Goal: Complete application form

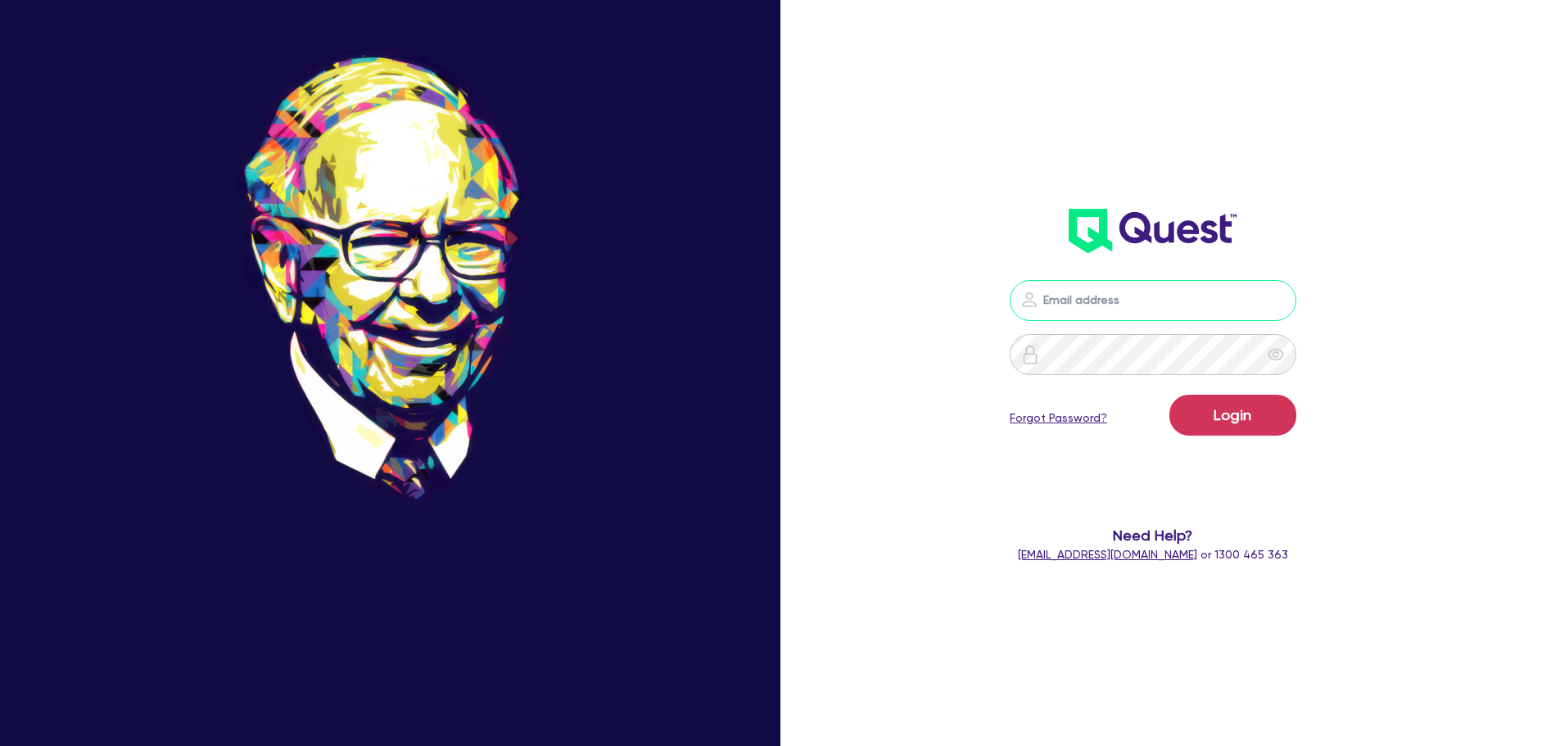
click at [1101, 302] on input "email" at bounding box center [1152, 300] width 287 height 41
type input "[EMAIL_ADDRESS][PERSON_NAME][DOMAIN_NAME]"
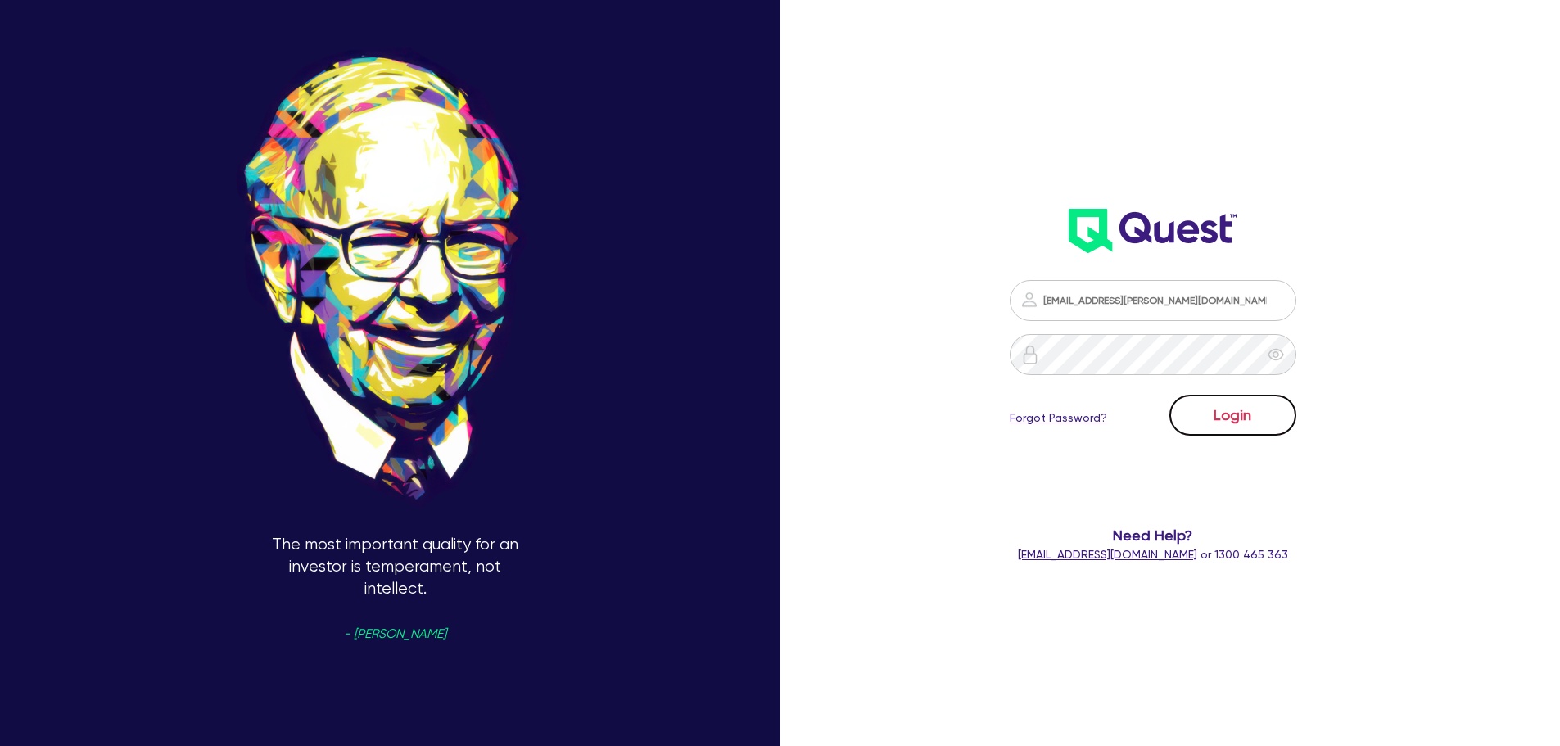
click at [1253, 418] on button "Login" at bounding box center [1232, 415] width 127 height 41
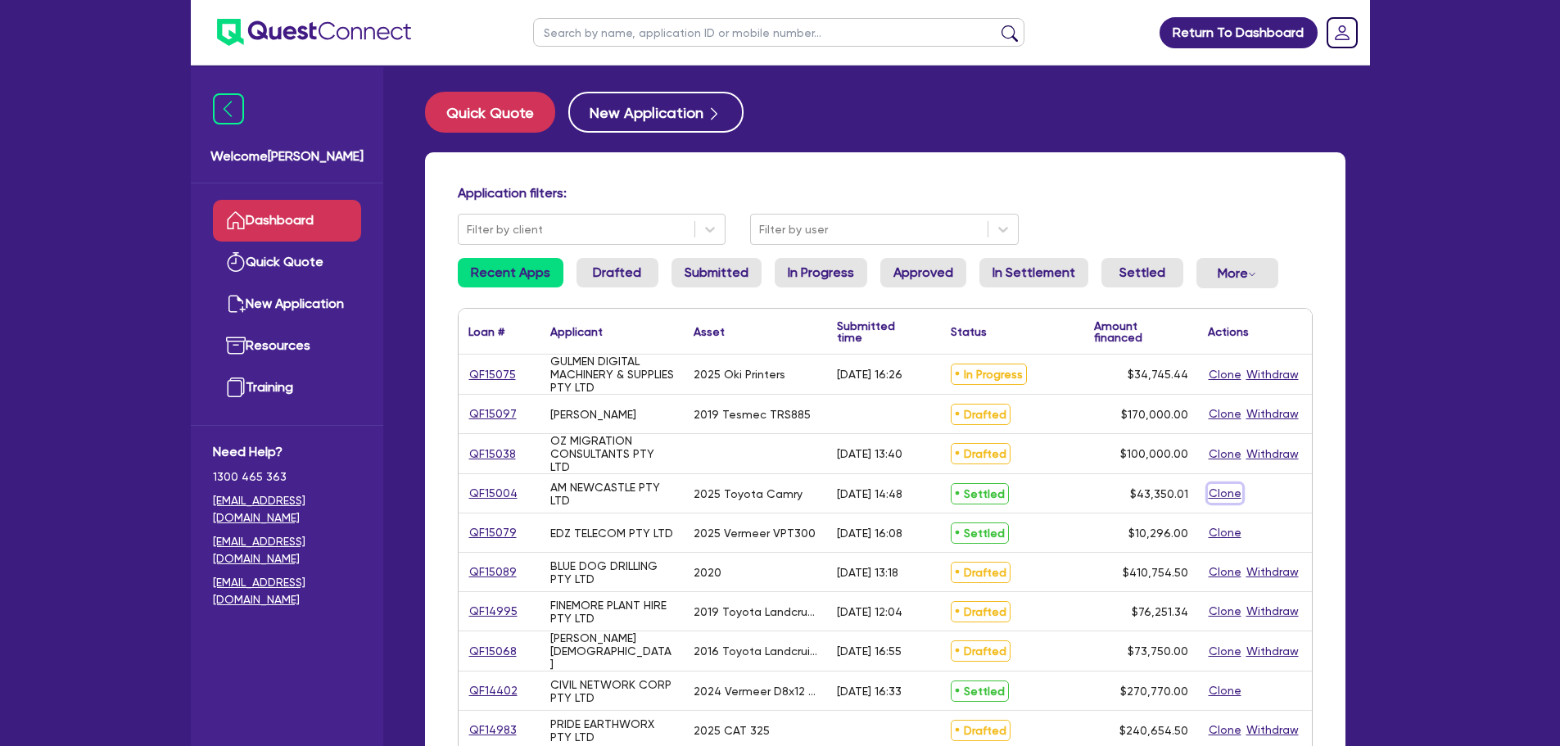
click at [1222, 494] on button "Clone" at bounding box center [1225, 493] width 34 height 19
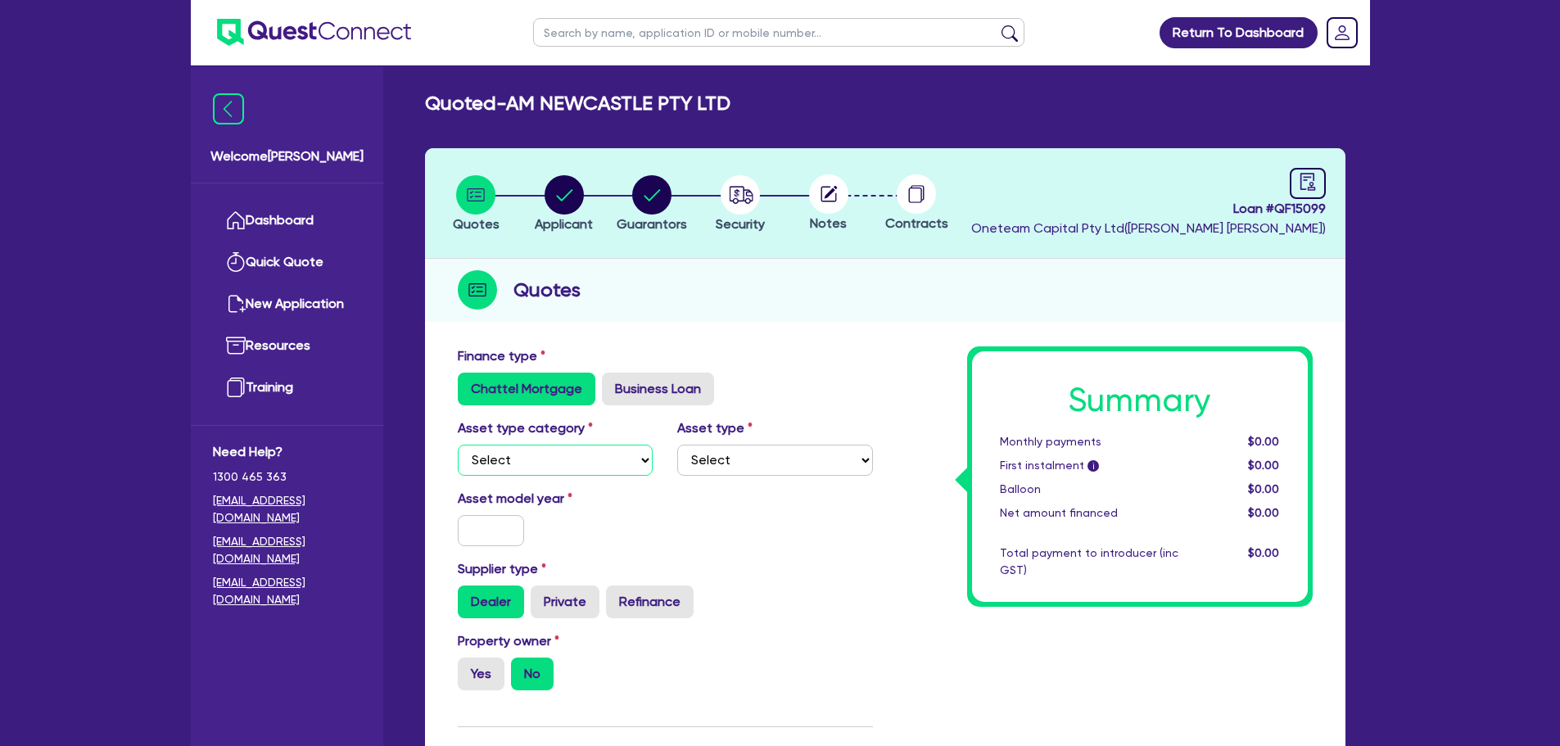
click at [631, 458] on select "Select Cars and light trucks Primary assets Secondary assets Tertiary assets" at bounding box center [556, 460] width 196 height 31
select select "CARS_AND_LIGHT_TRUCKS"
click at [458, 445] on select "Select Cars and light trucks Primary assets Secondary assets Tertiary assets" at bounding box center [556, 460] width 196 height 31
click at [761, 440] on div "Asset type Select Passenger vehicles Vans and utes Light trucks up to 4.5 tonne" at bounding box center [775, 446] width 220 height 57
click at [759, 449] on select "Select Passenger vehicles Vans and utes Light trucks up to 4.5 tonne" at bounding box center [775, 460] width 196 height 31
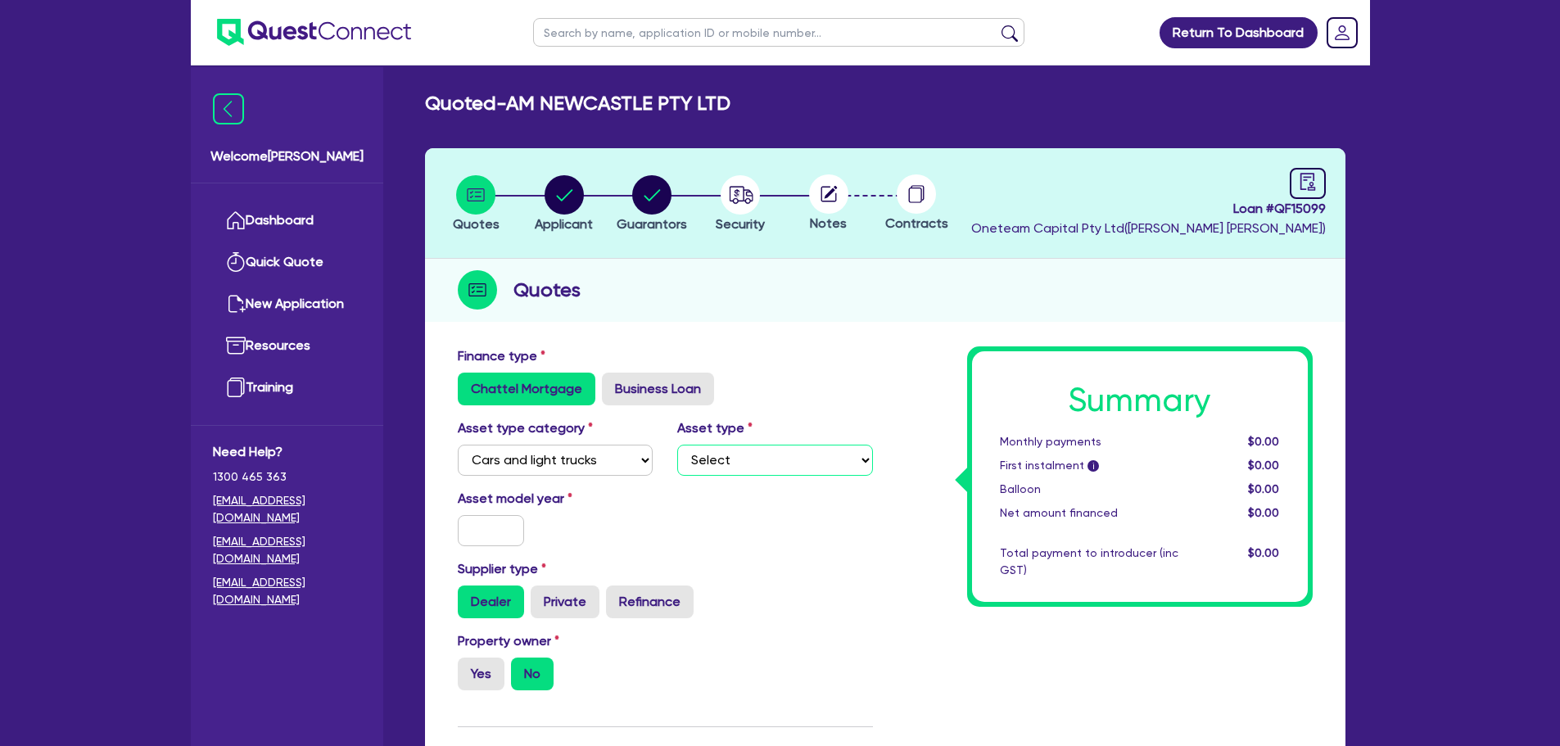
select select "PASSENGER_VEHICLES"
click at [677, 445] on select "Select Passenger vehicles Vans and utes Light trucks up to 4.5 tonne" at bounding box center [775, 460] width 196 height 31
drag, startPoint x: 517, startPoint y: 521, endPoint x: 505, endPoint y: 521, distance: 12.3
click at [516, 521] on input "text" at bounding box center [491, 530] width 67 height 31
click at [504, 521] on input "text" at bounding box center [491, 530] width 67 height 31
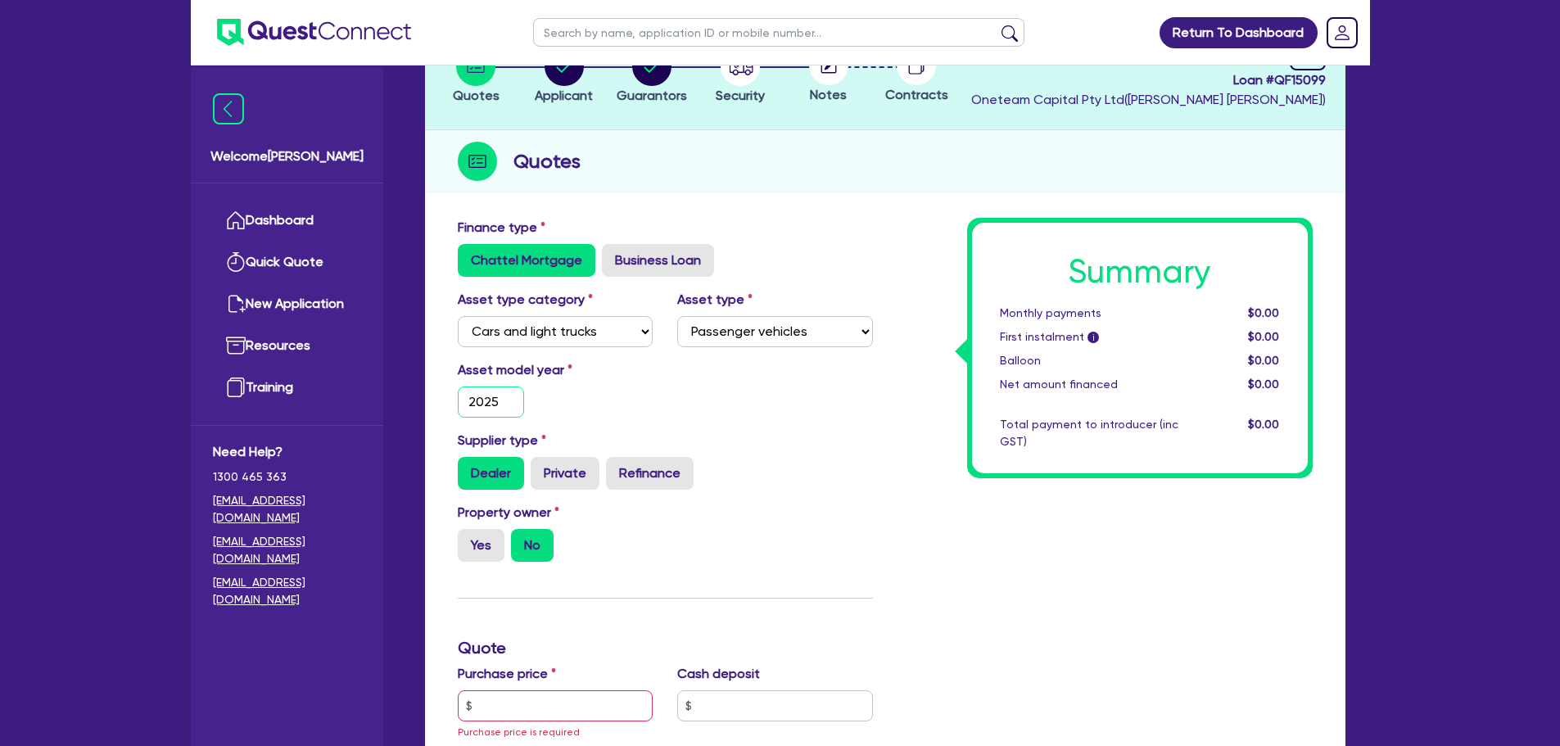
scroll to position [327, 0]
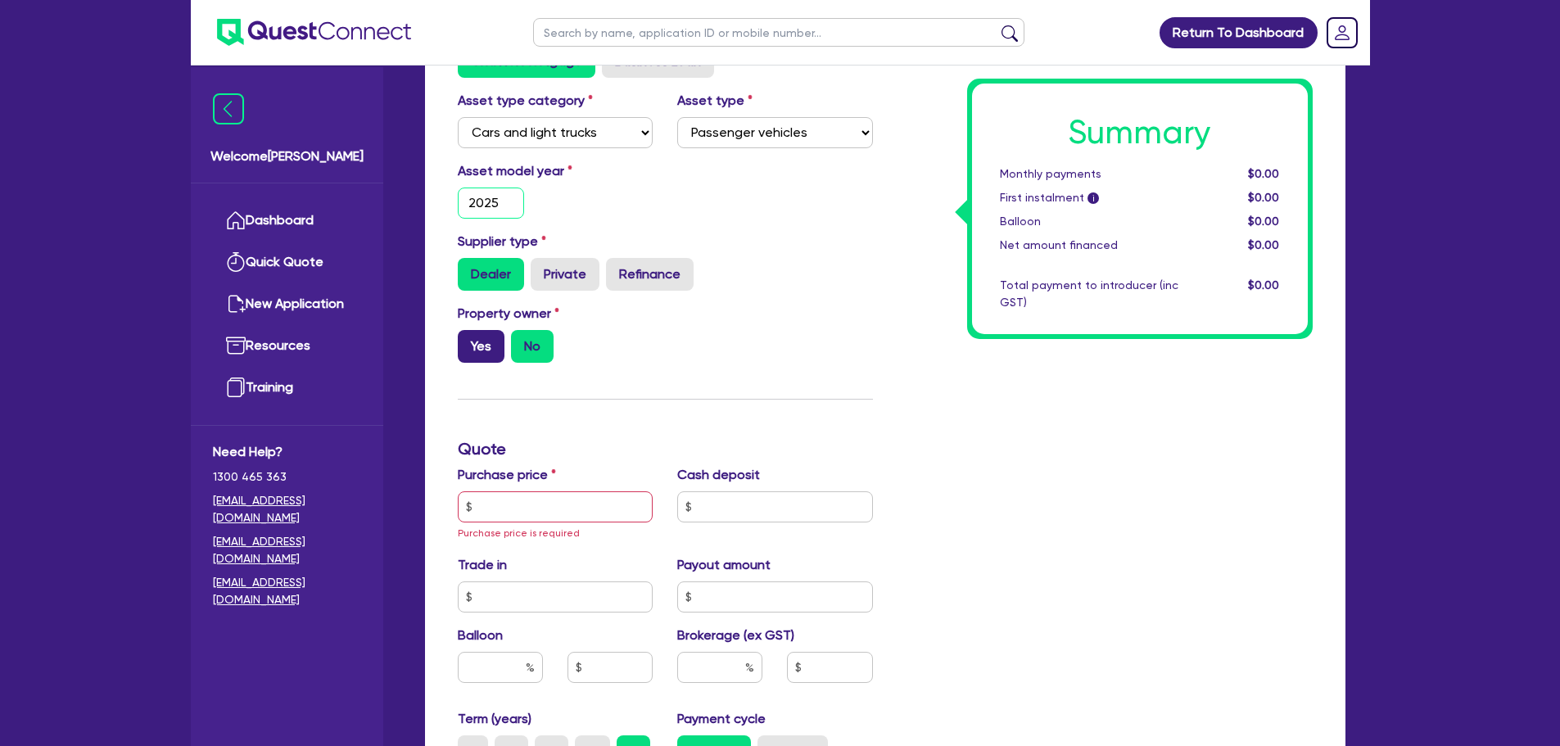
type input "2025"
click at [491, 351] on label "Yes" at bounding box center [481, 346] width 47 height 33
click at [468, 341] on input "Yes" at bounding box center [463, 335] width 11 height 11
radio input "true"
click at [506, 470] on label "Purchase price" at bounding box center [507, 475] width 98 height 20
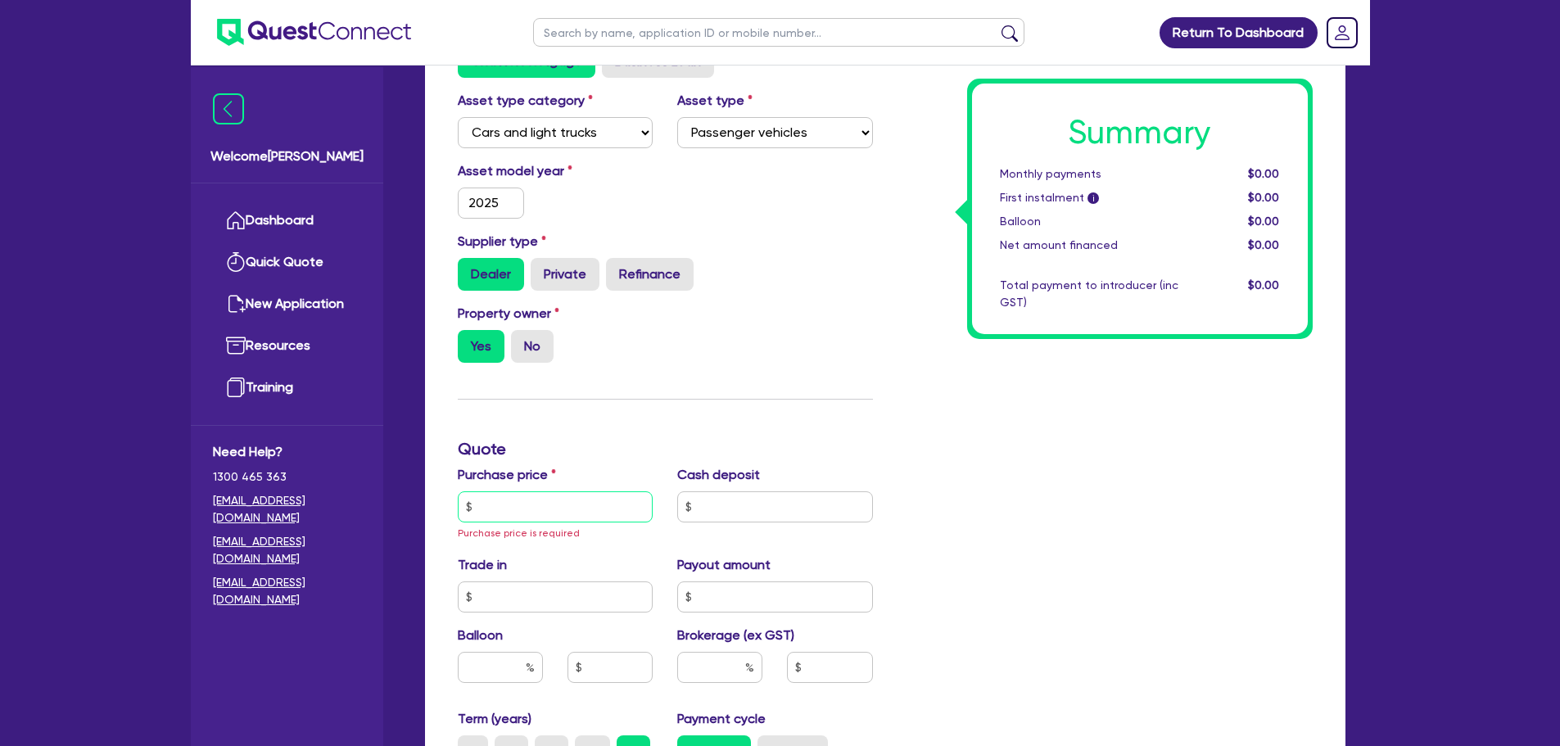
click at [511, 499] on input "text" at bounding box center [556, 506] width 196 height 31
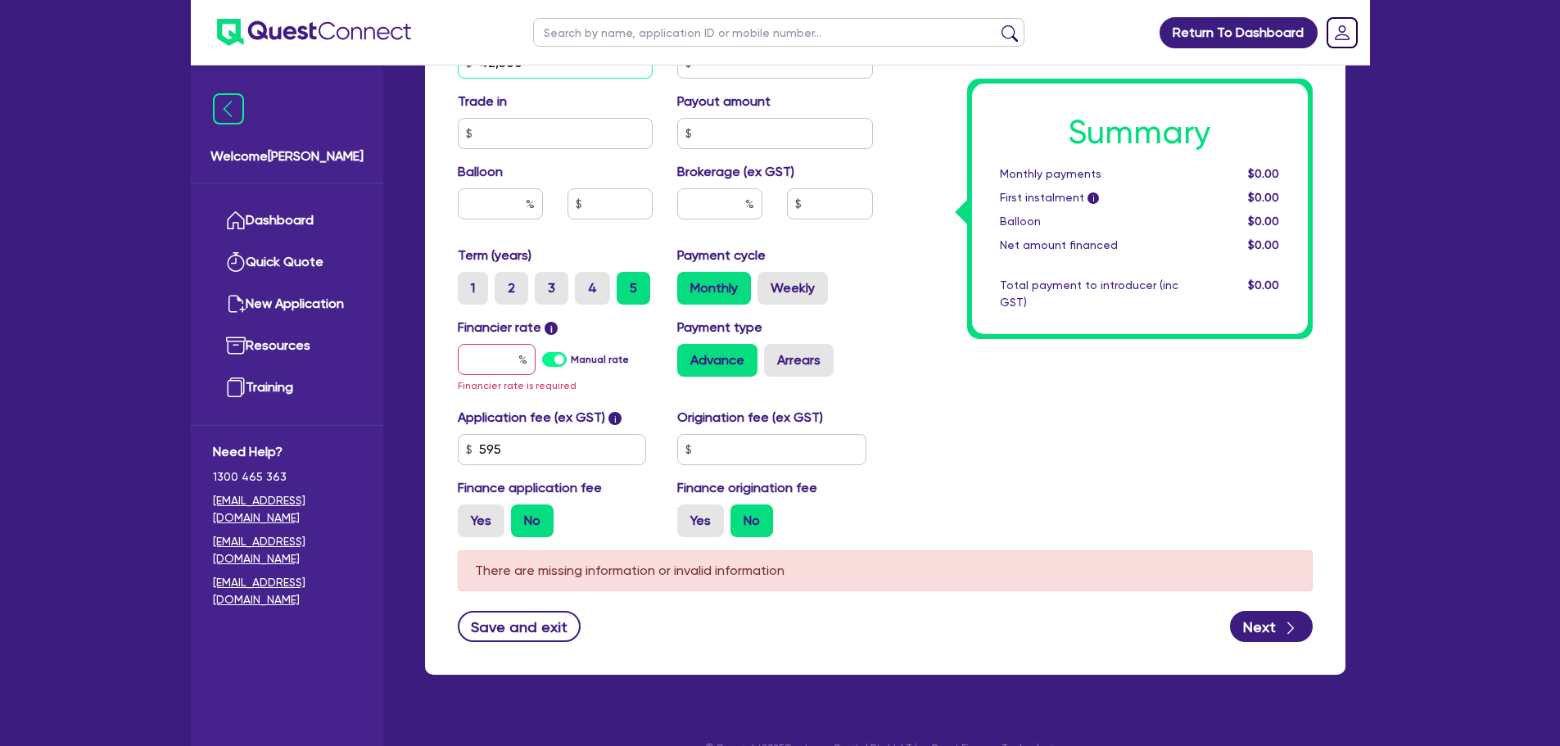
scroll to position [800, 0]
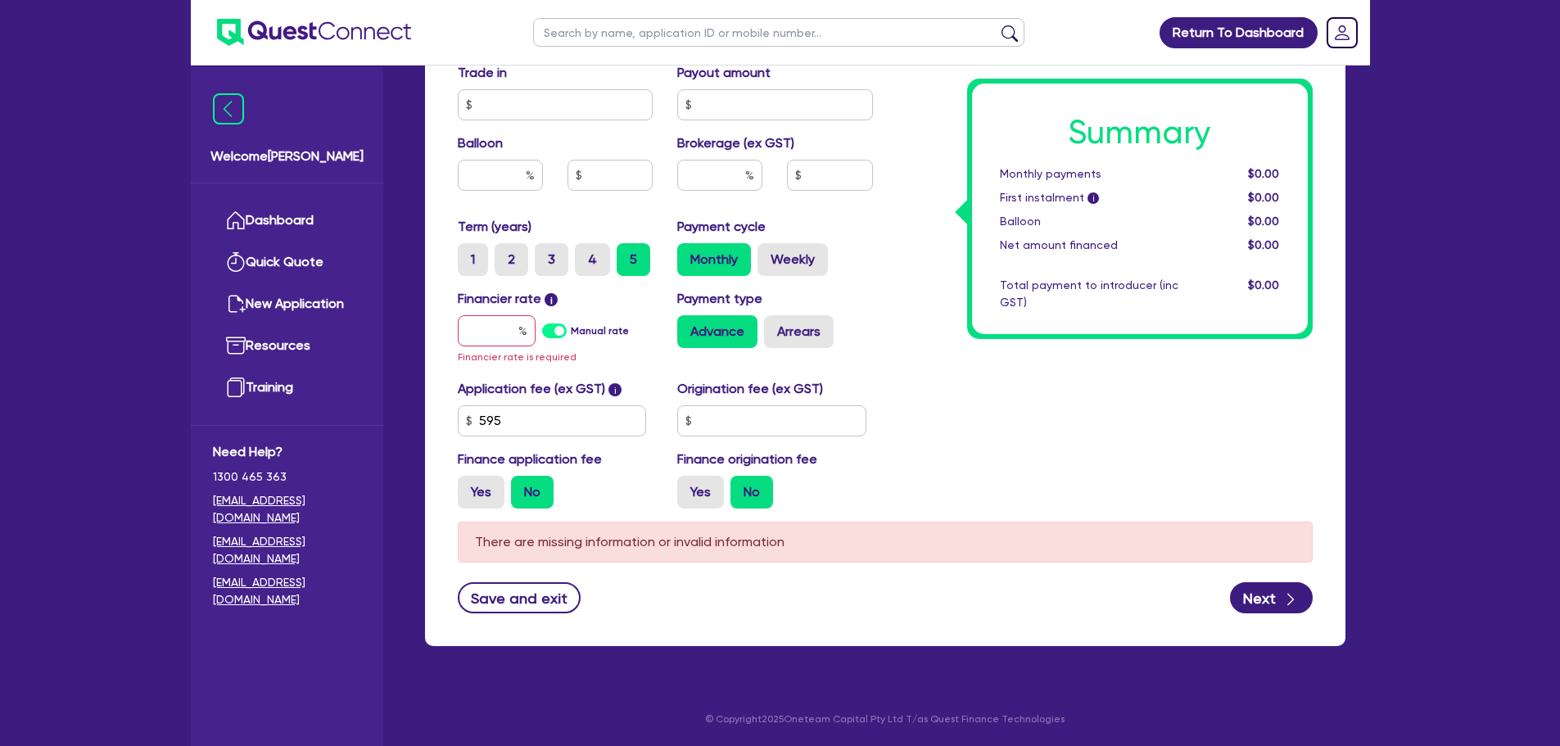
type input "42,500"
click at [478, 332] on input "text" at bounding box center [497, 330] width 78 height 31
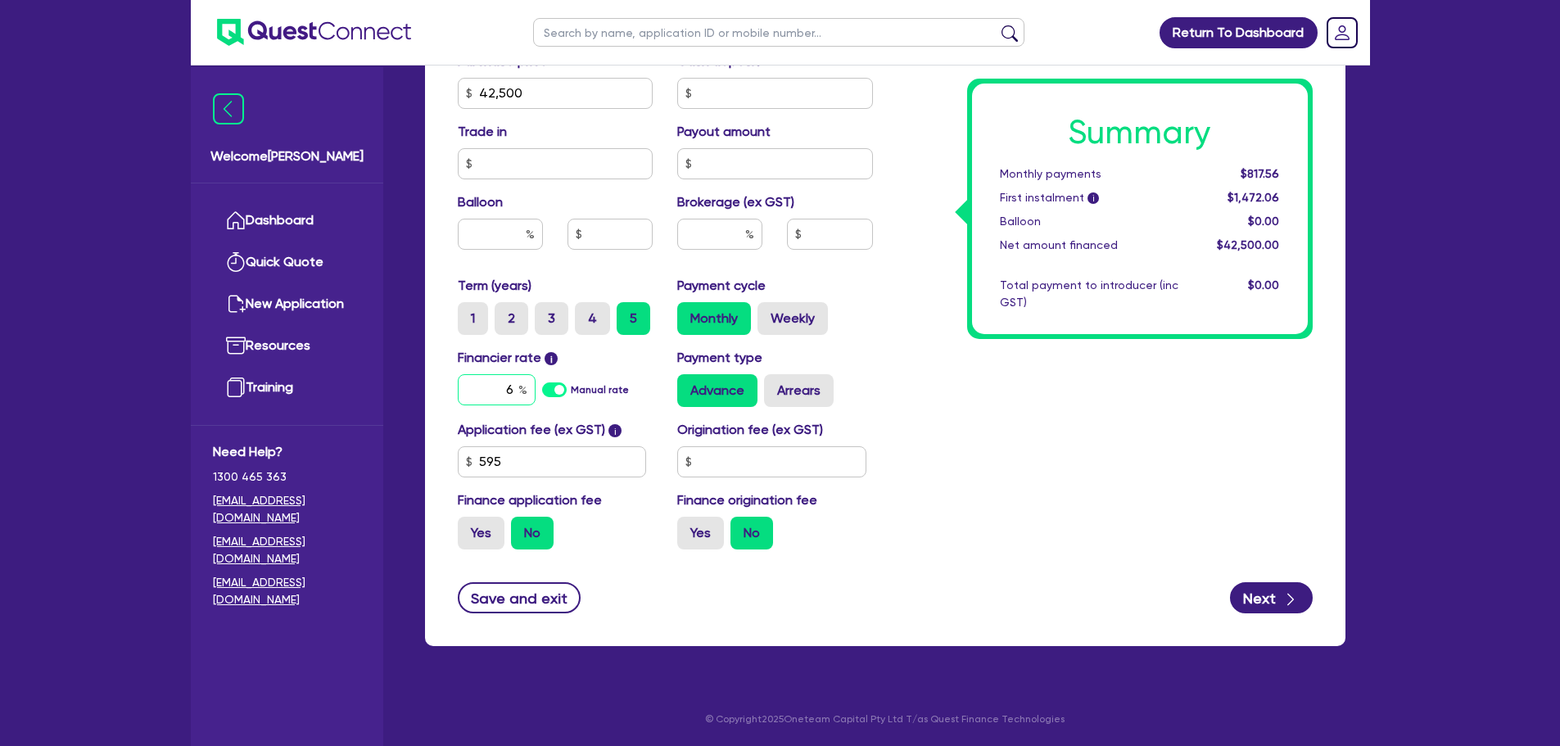
scroll to position [741, 0]
type input "6.5"
click at [892, 408] on div "Summary Monthly payments $817.56 First instalment i $1,472.06 Balloon $0.00 Net…" at bounding box center [1105, 83] width 440 height 957
click at [716, 226] on input "text" at bounding box center [719, 234] width 85 height 31
type input "3"
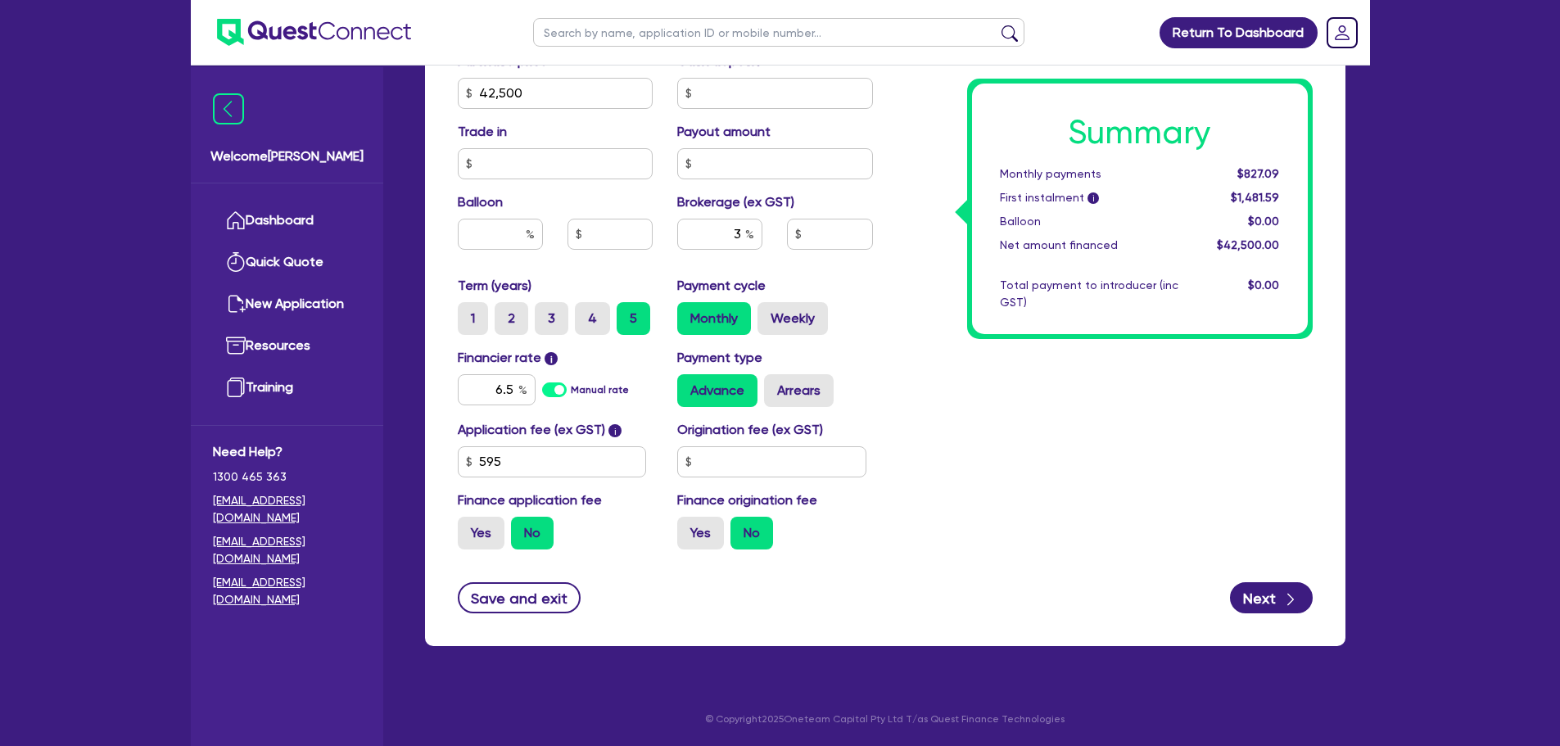
click at [910, 350] on div "Summary Monthly payments $827.09 First instalment i $1,481.59 Balloon $0.00 Net…" at bounding box center [1105, 83] width 440 height 957
type input "1,275"
click at [770, 467] on input "text" at bounding box center [771, 461] width 189 height 31
type input "318.18"
type input "1,275"
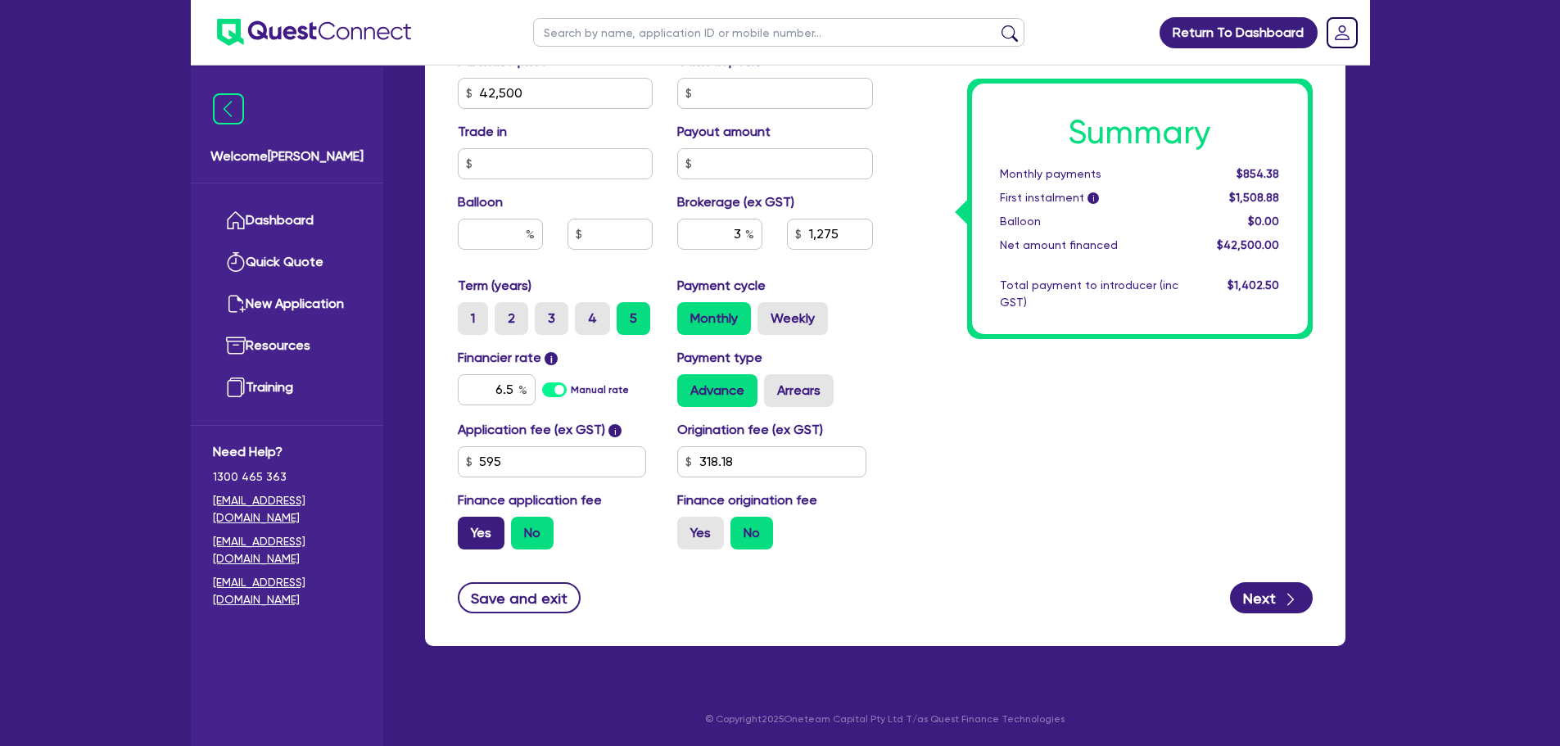
click at [503, 522] on label "Yes" at bounding box center [481, 533] width 47 height 33
click at [468, 522] on input "Yes" at bounding box center [463, 522] width 11 height 11
radio input "true"
type input "1,294.64"
click at [813, 391] on label "Arrears" at bounding box center [799, 390] width 70 height 33
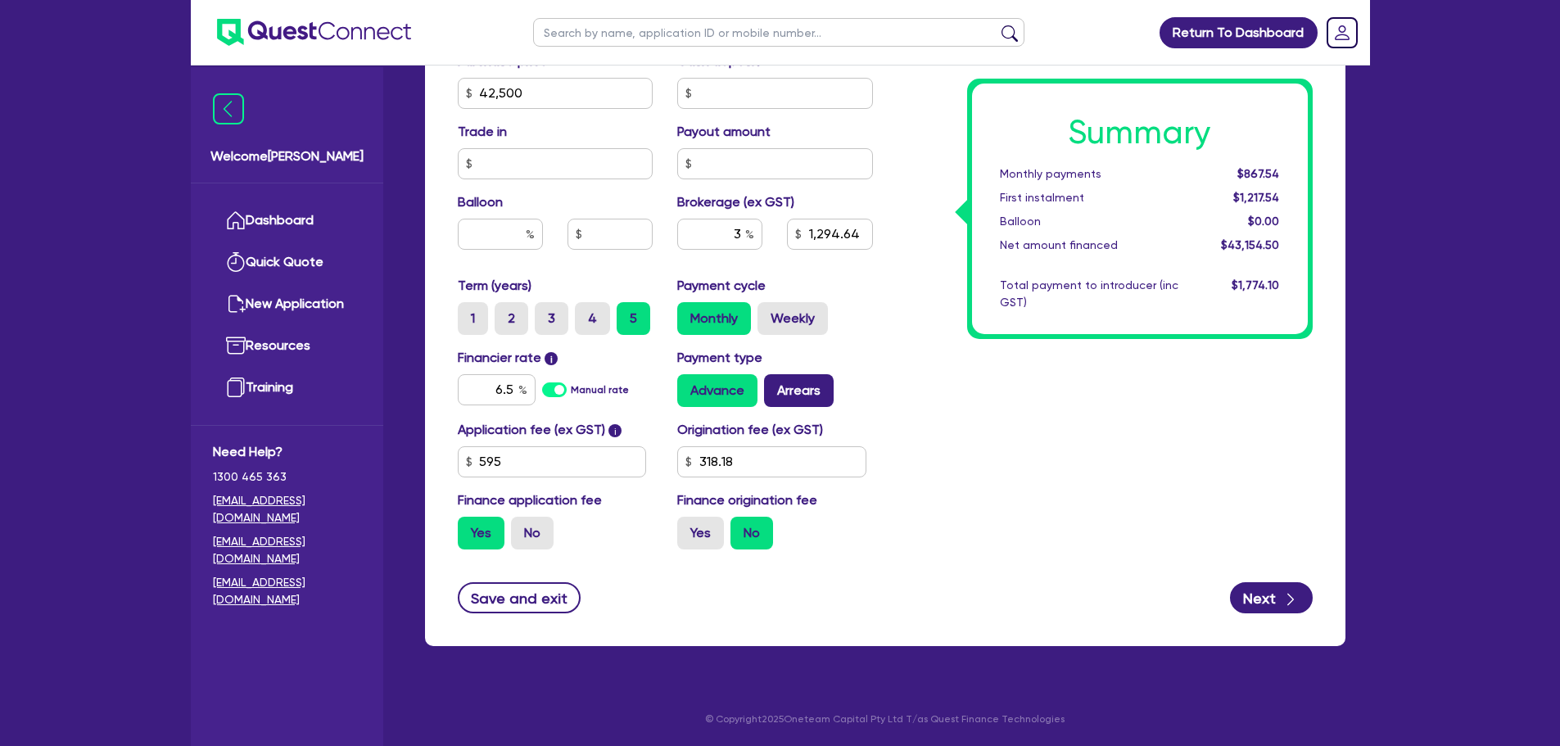
click at [774, 385] on input "Arrears" at bounding box center [769, 379] width 11 height 11
radio input "true"
type input "1,294.64"
click at [720, 388] on label "Advance" at bounding box center [717, 390] width 80 height 33
click at [688, 385] on input "Advance" at bounding box center [682, 379] width 11 height 11
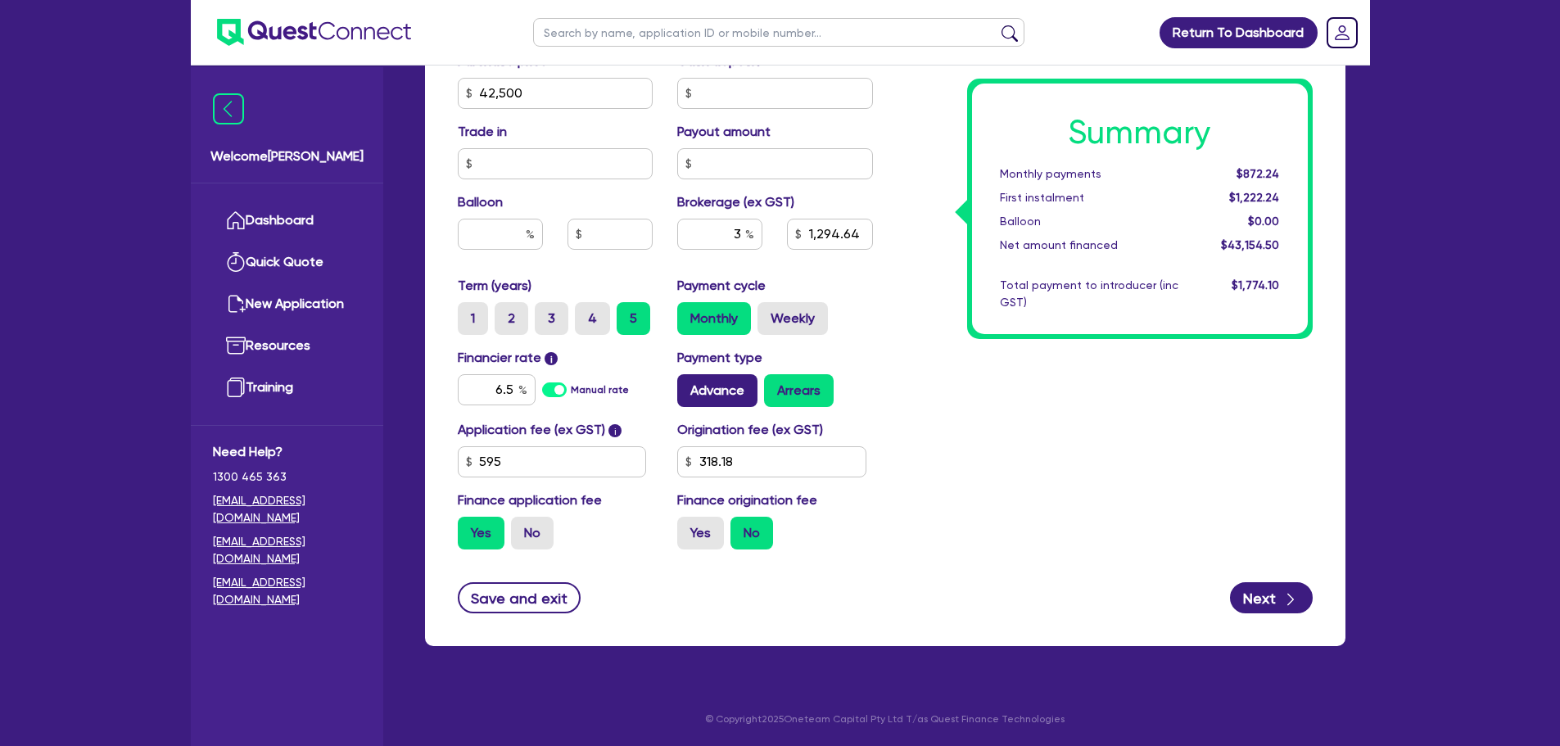
radio input "true"
click at [1289, 599] on icon "button" at bounding box center [1290, 599] width 16 height 16
type input "1,294.64"
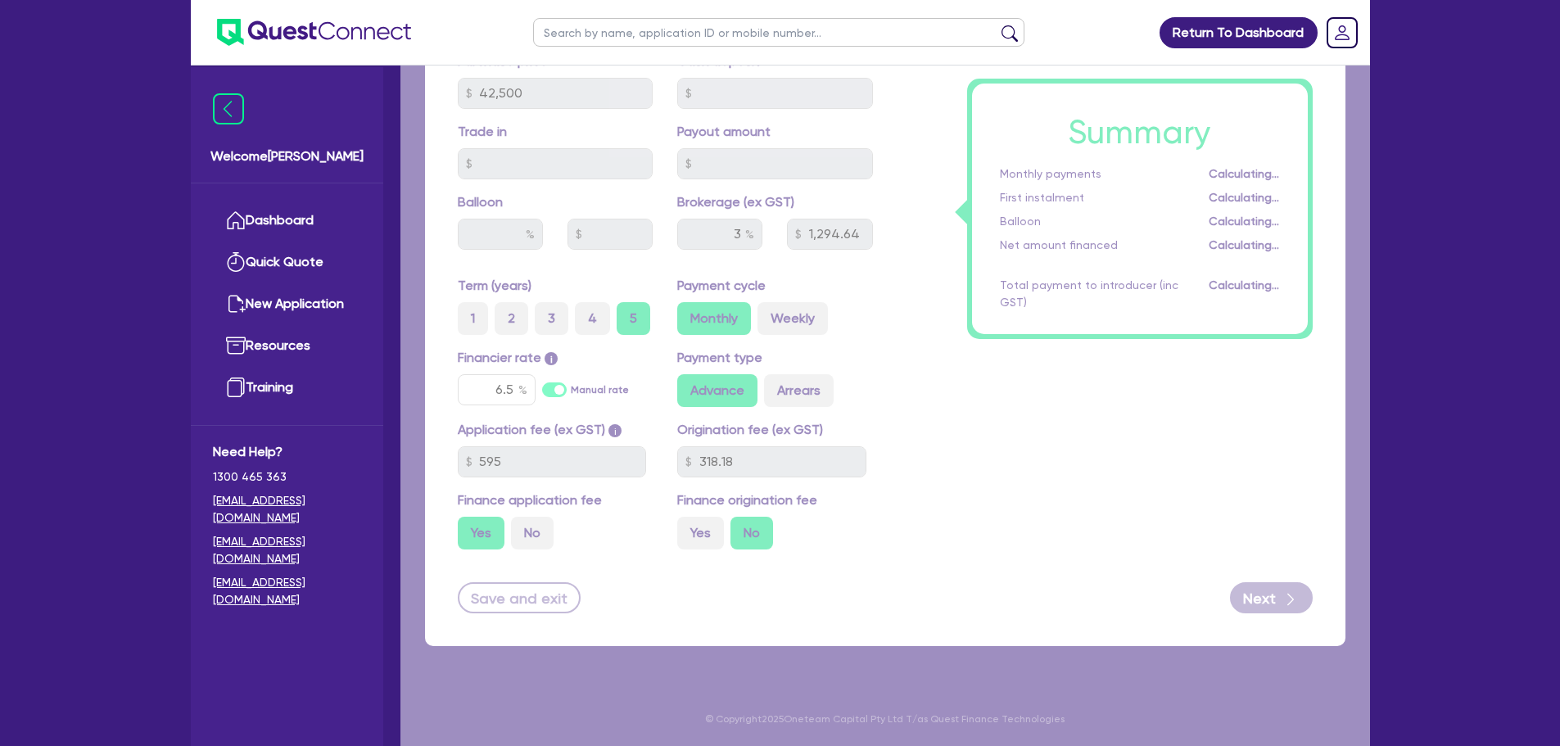
select select "COMPANY"
select select "RENTAL_REAL_ESTATE"
select select "MOTOR_VEHICLES"
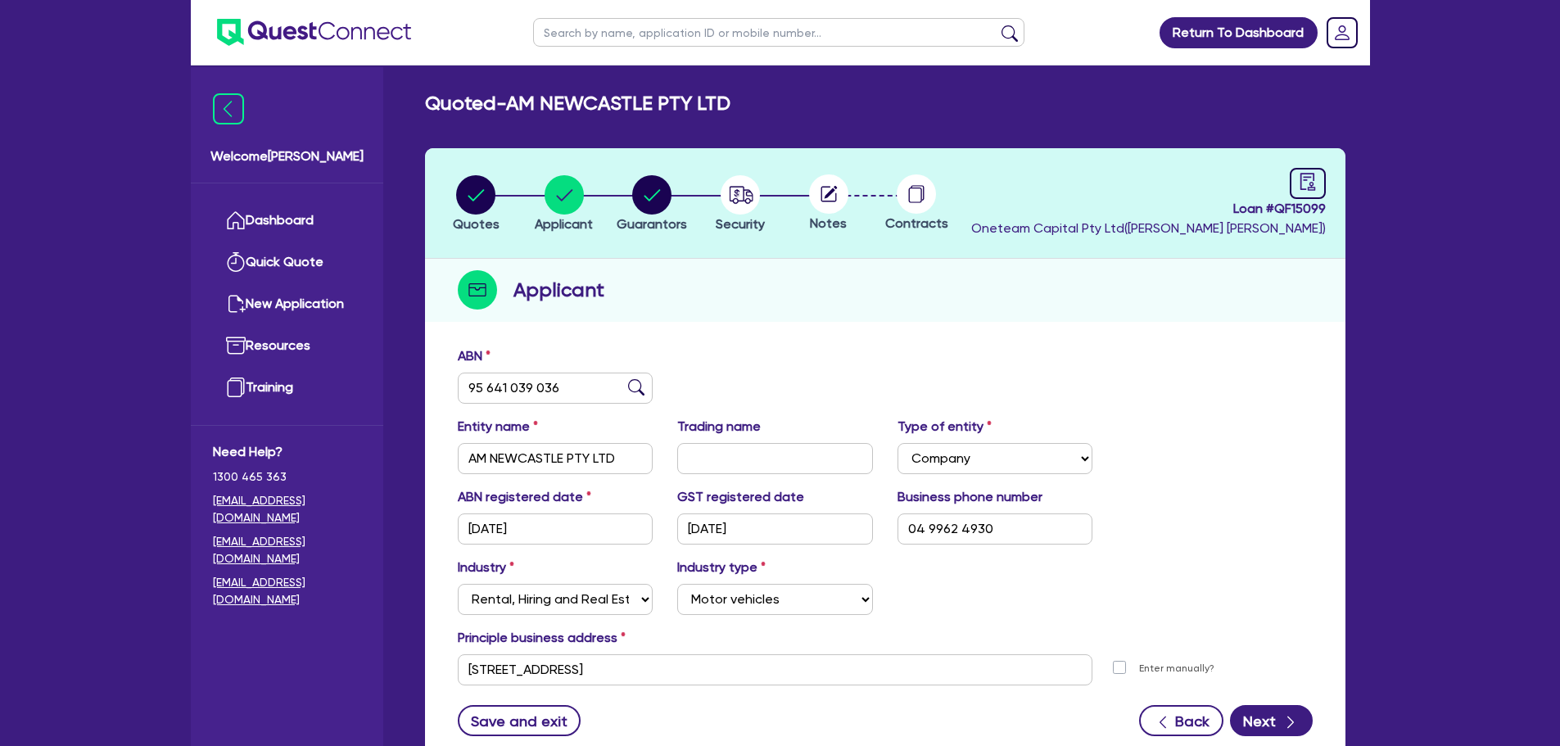
scroll to position [123, 0]
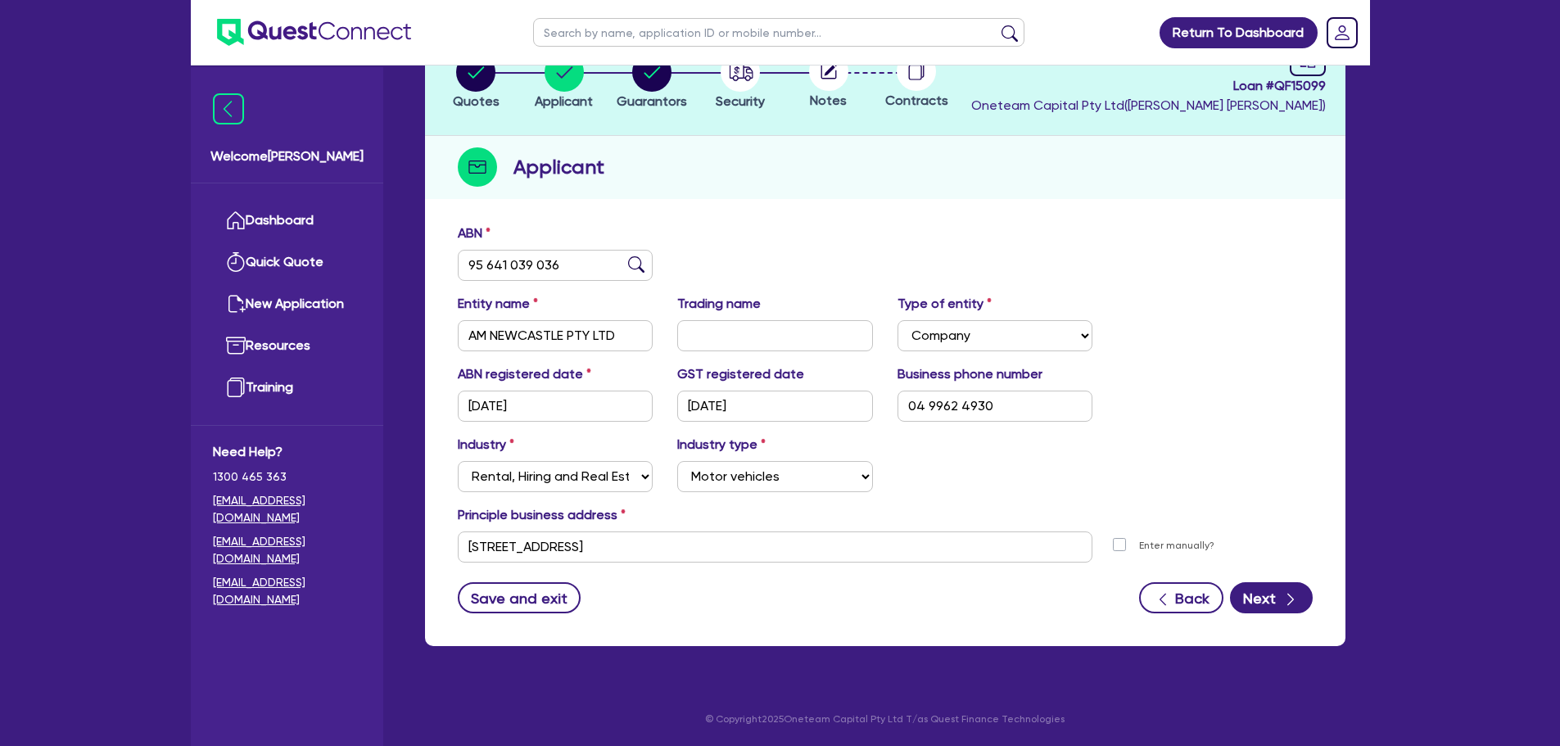
click at [1271, 576] on form "ABN 95 641 039 036 Entity name AM NEWCASTLE PTY LTD Trading name Type of entity…" at bounding box center [885, 419] width 855 height 390
click at [1265, 598] on button "Next" at bounding box center [1271, 597] width 83 height 31
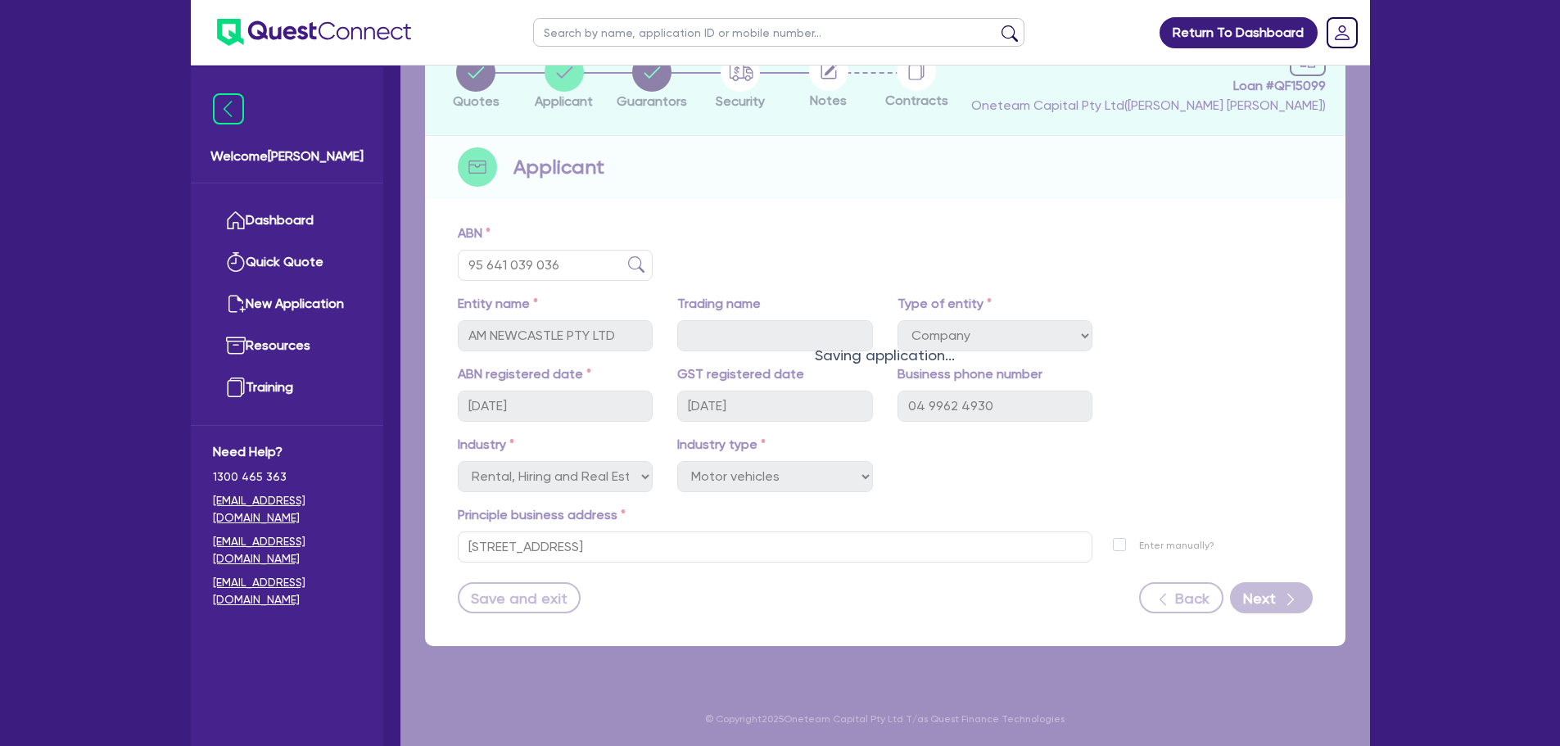
select select "MR"
select select "[GEOGRAPHIC_DATA]"
select select "SINGLE"
select select "PROPERTY"
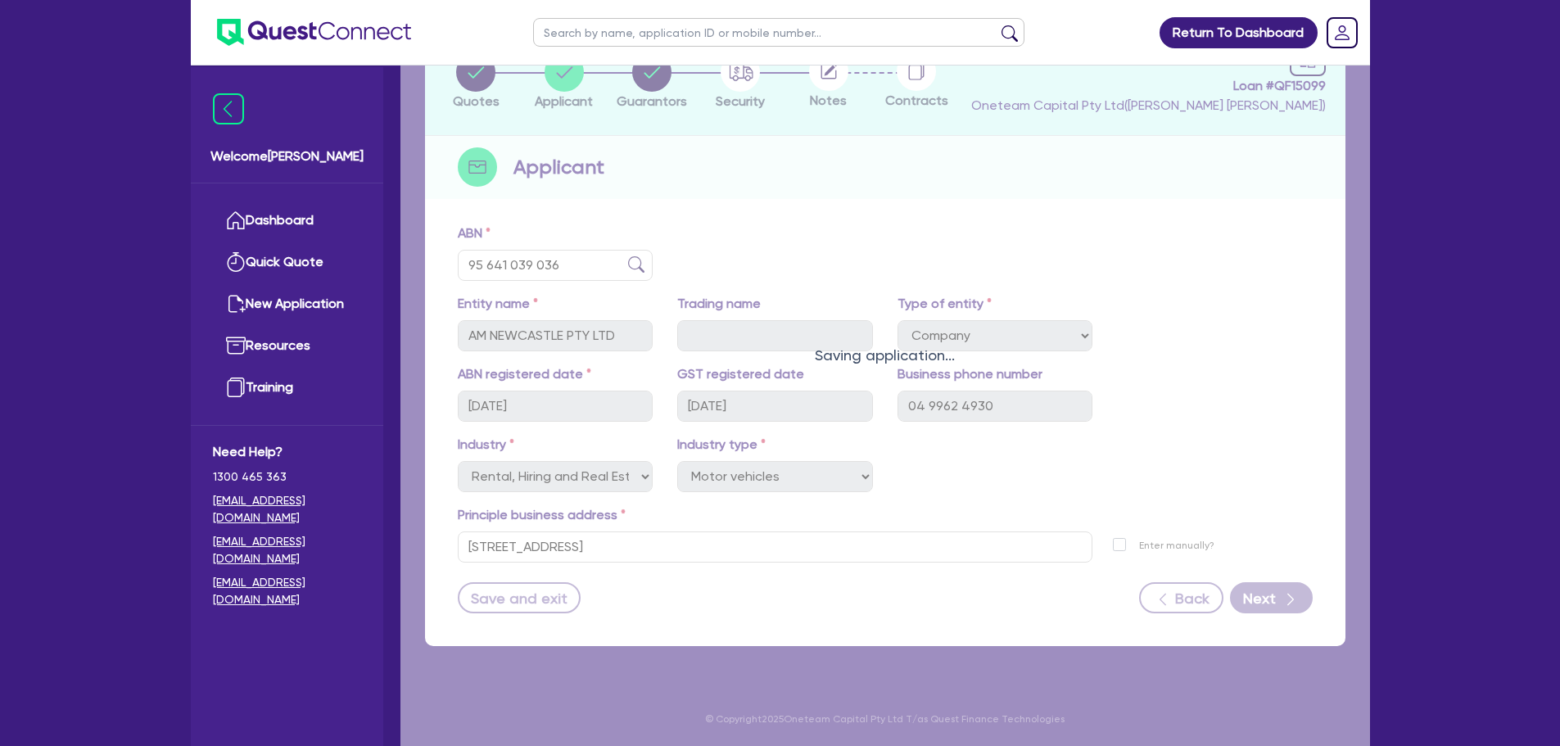
select select "VEHICLE"
select select "CASH"
select select "HOUSEHOLD_PERSONAL"
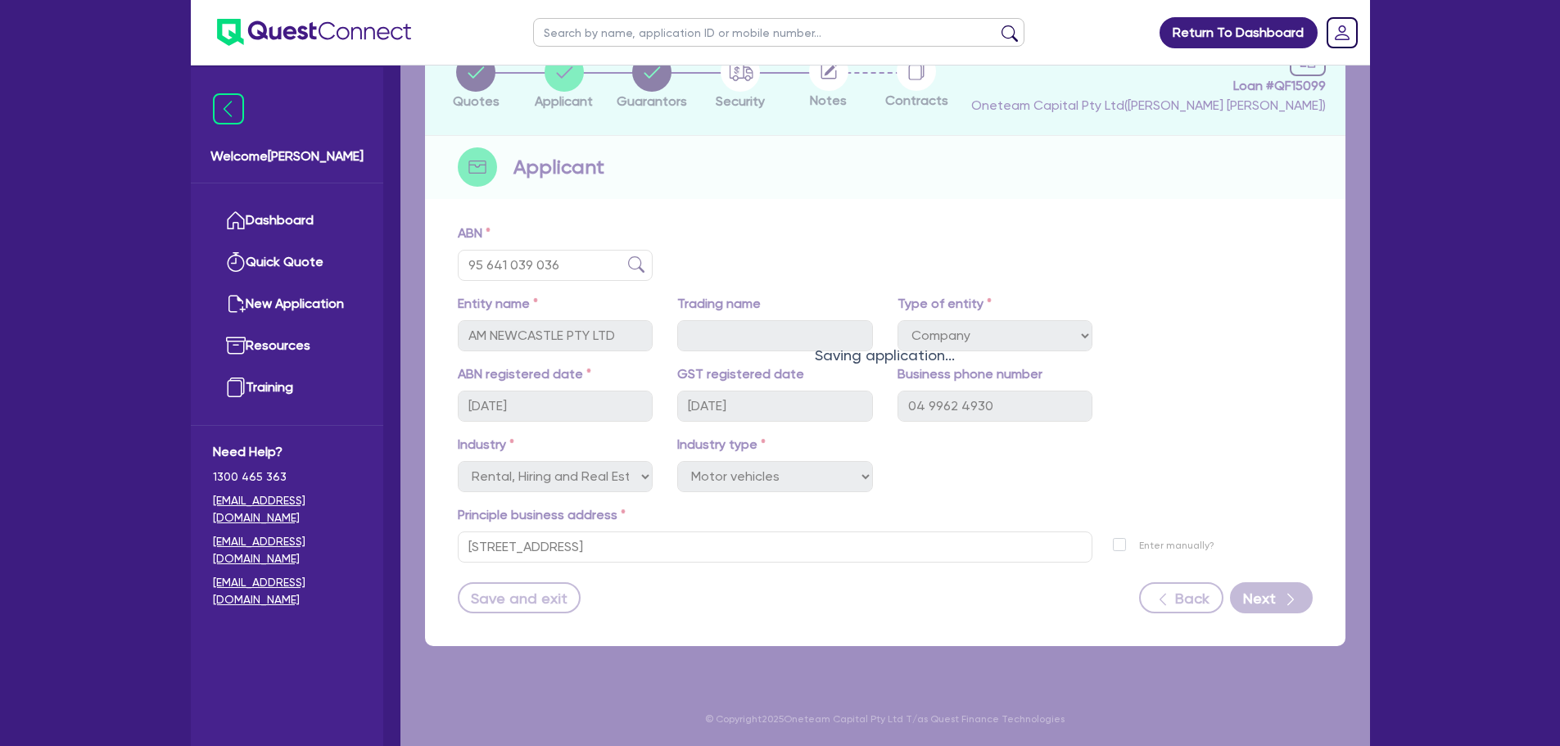
select select "MORTGAGE"
select select "VEHICLE_LOAN"
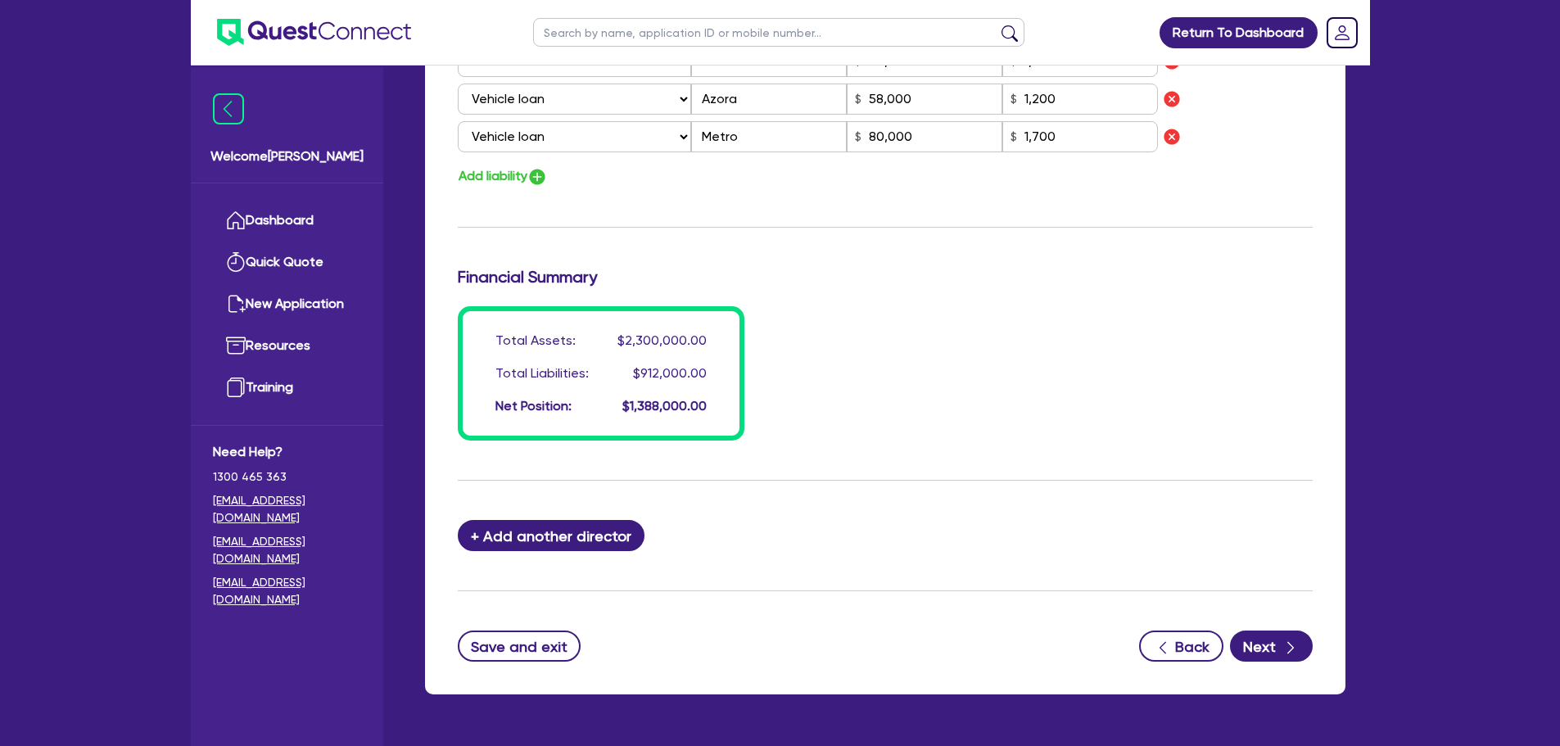
scroll to position [1504, 0]
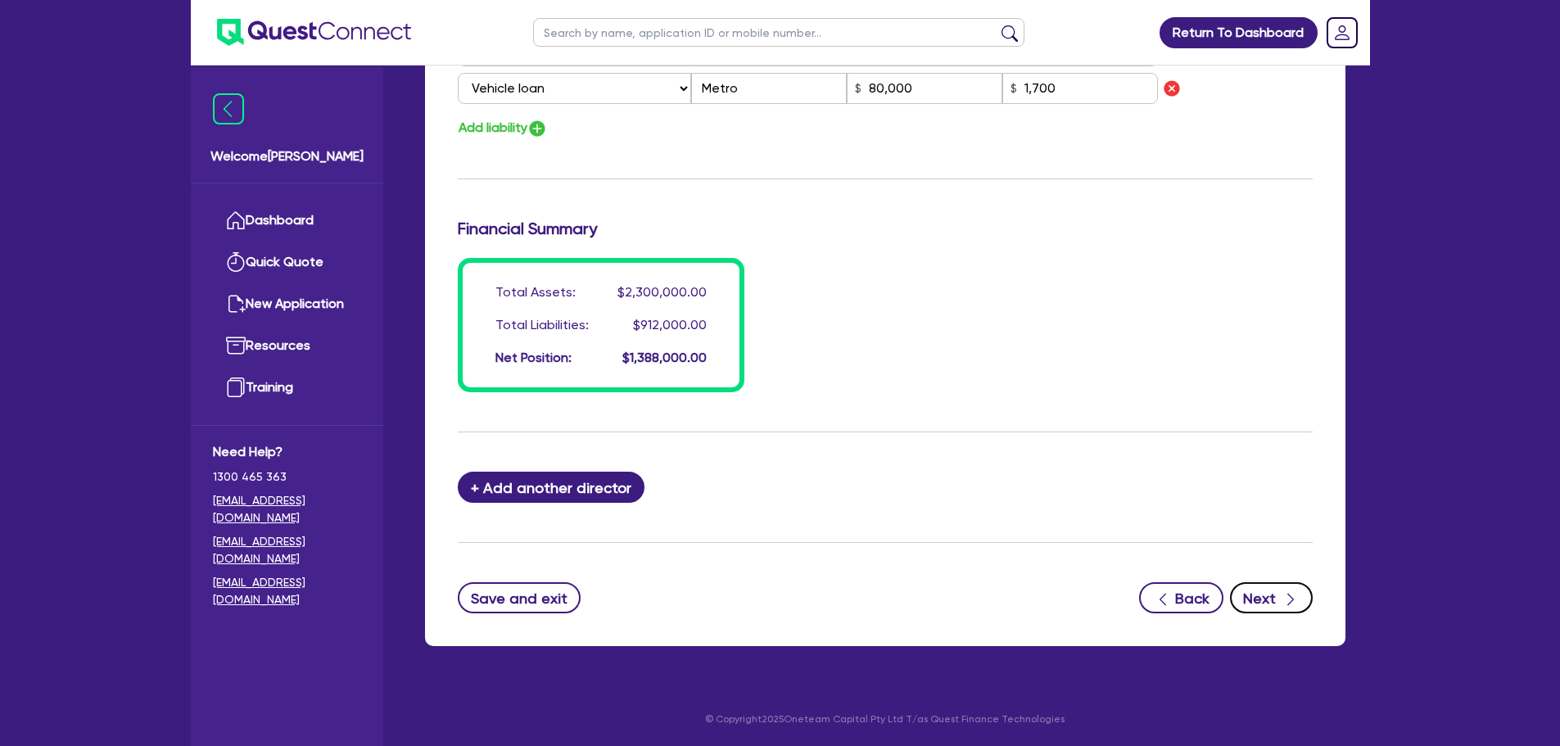
click at [1262, 597] on button "Next" at bounding box center [1271, 597] width 83 height 31
select select "CARS_AND_LIGHT_TRUCKS"
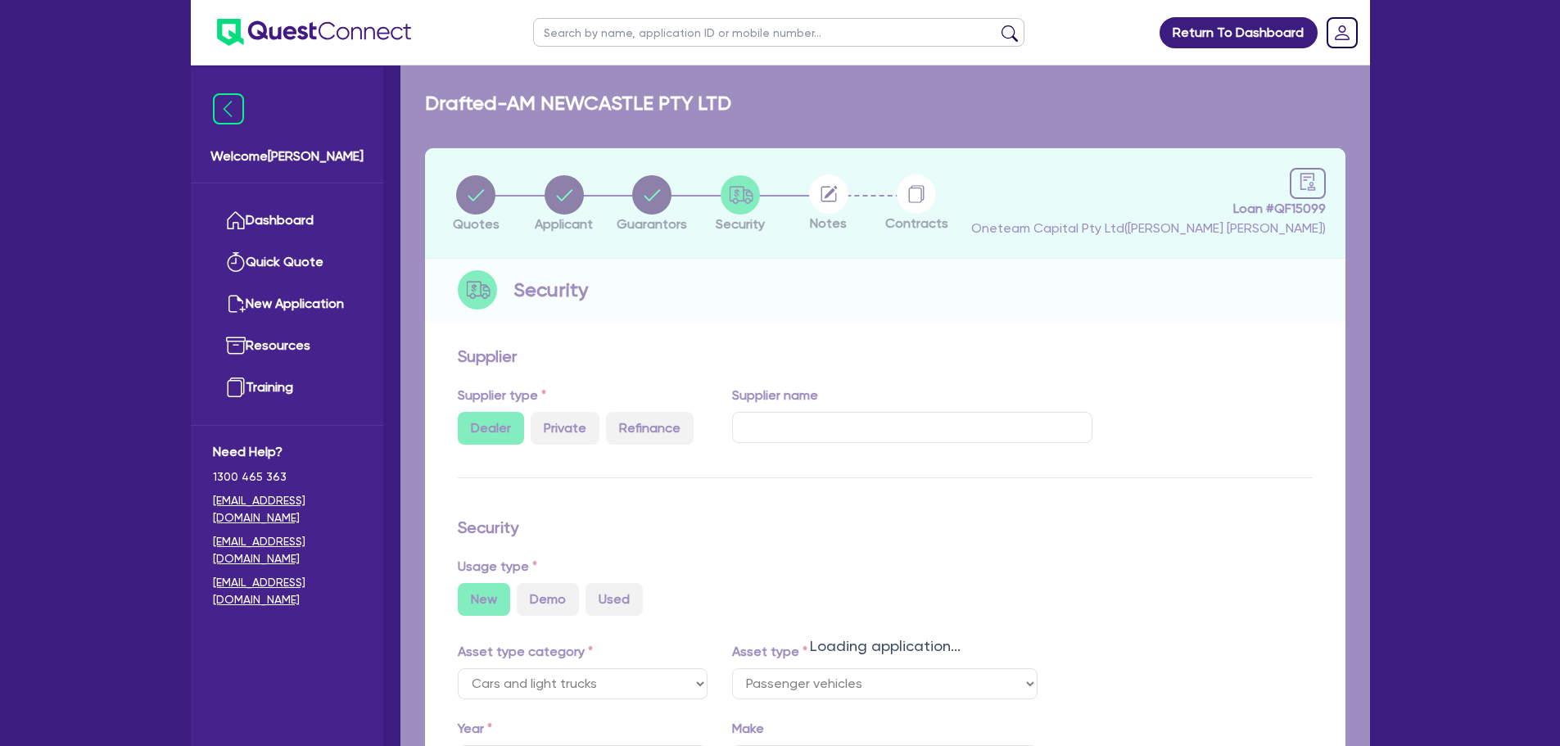
select select "PASSENGER_VEHICLES"
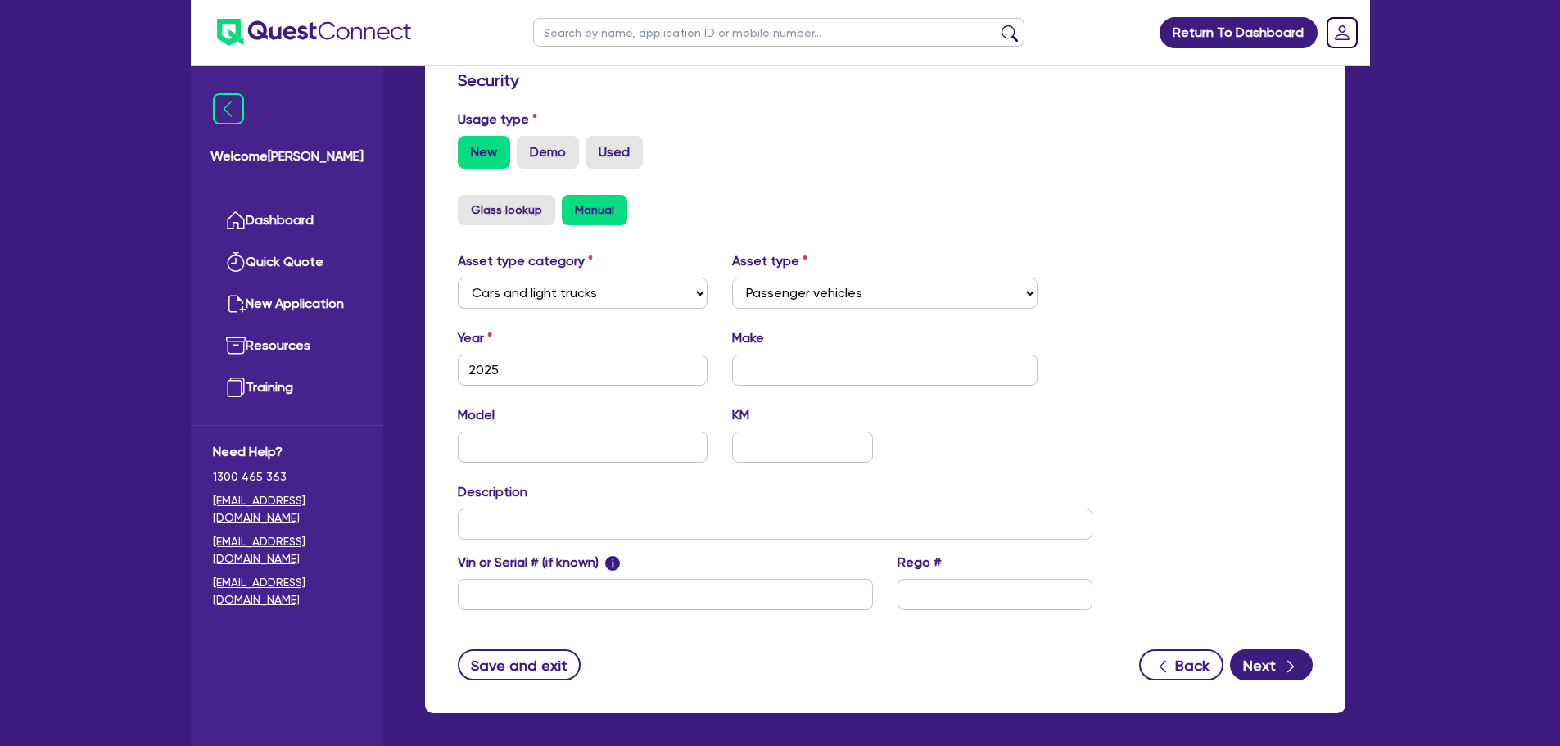
scroll to position [491, 0]
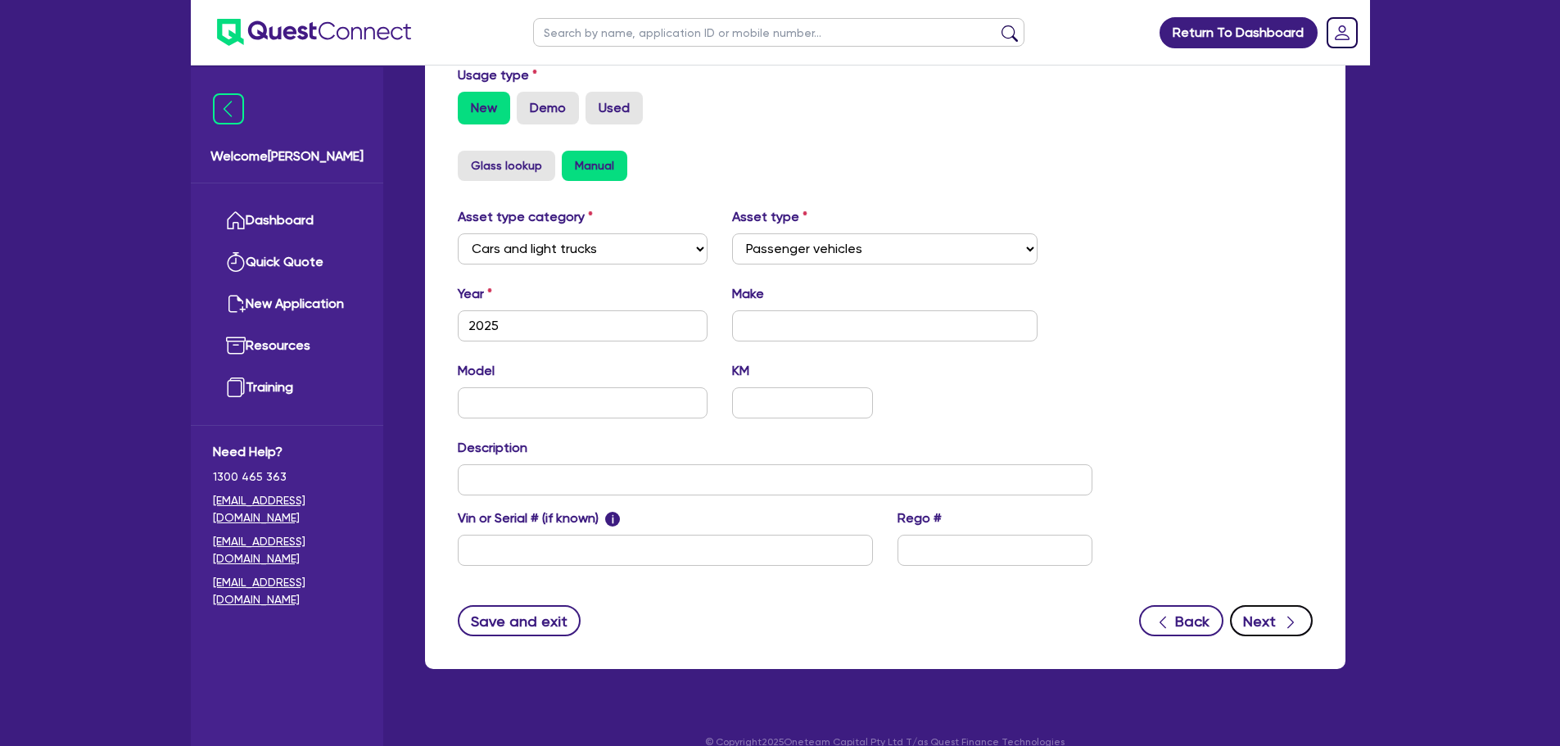
click at [1296, 610] on button "Next" at bounding box center [1271, 620] width 83 height 31
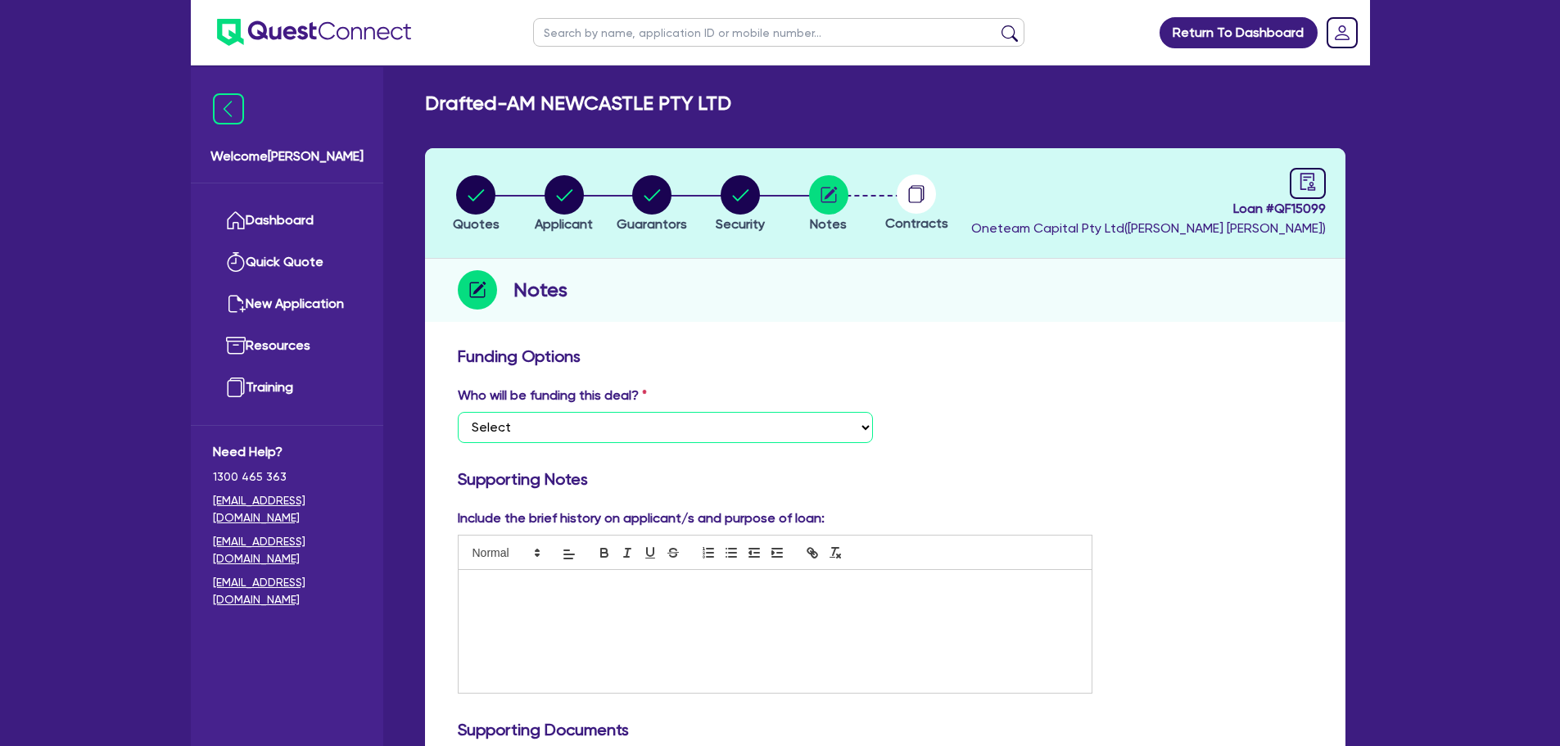
drag, startPoint x: 657, startPoint y: 421, endPoint x: 658, endPoint y: 435, distance: 13.9
click at [658, 421] on select "Select I want Quest to fund 100% I will fund 100% I will co-fund with Quest Oth…" at bounding box center [665, 427] width 415 height 31
select select "Other"
click at [458, 412] on select "Select I want Quest to fund 100% I will fund 100% I will co-fund with Quest Oth…" at bounding box center [665, 427] width 415 height 31
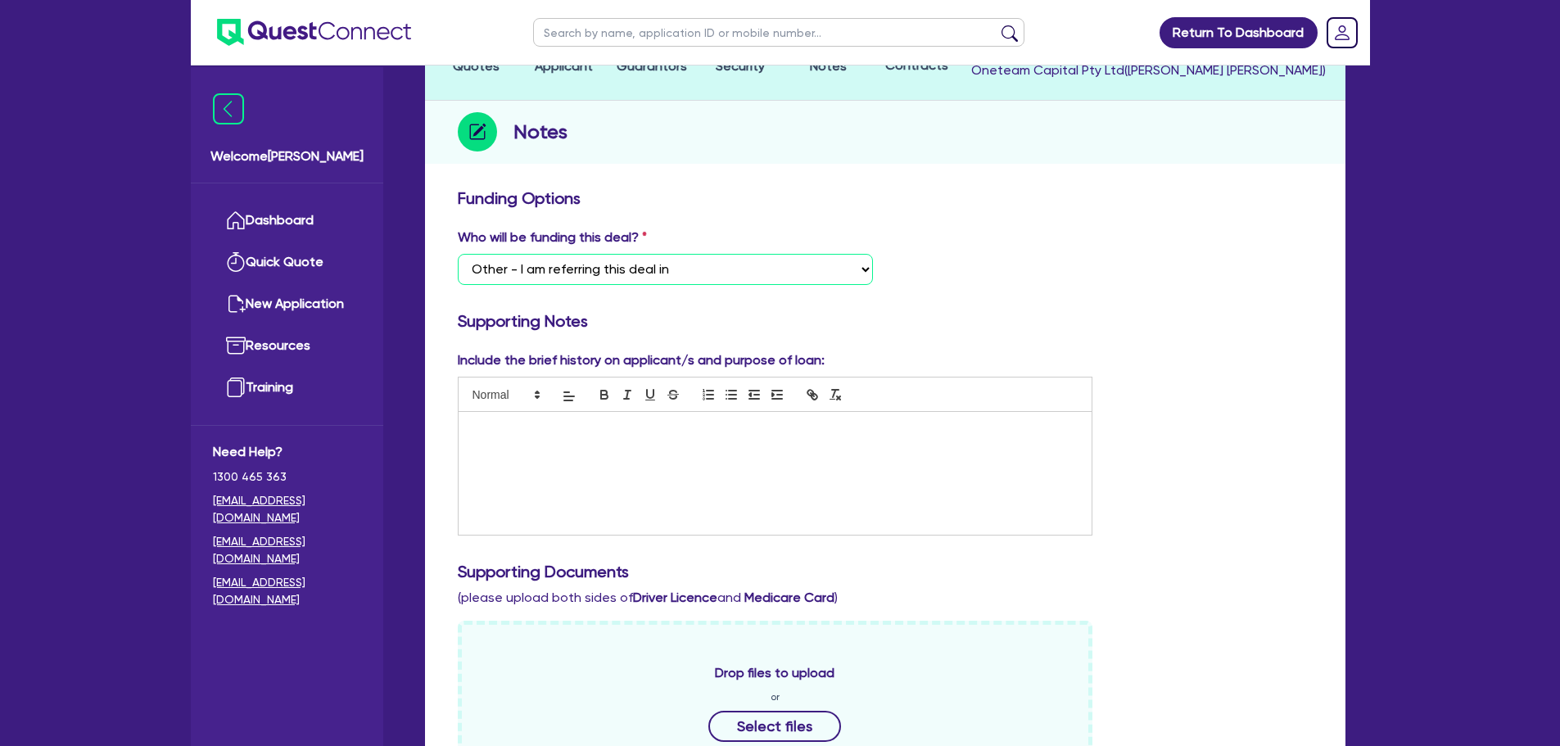
scroll to position [327, 0]
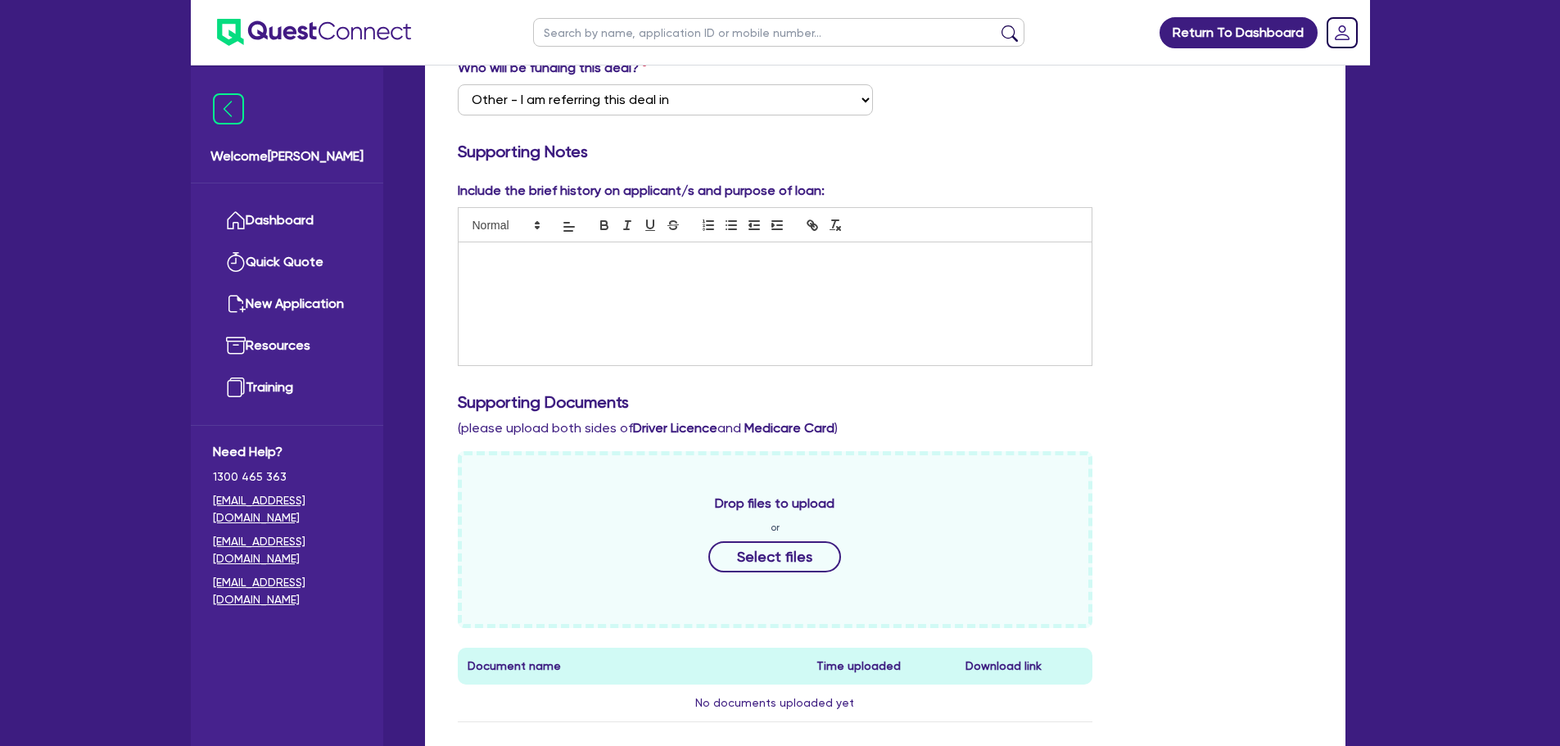
click at [634, 269] on div at bounding box center [775, 303] width 634 height 123
click at [715, 260] on p at bounding box center [775, 259] width 609 height 15
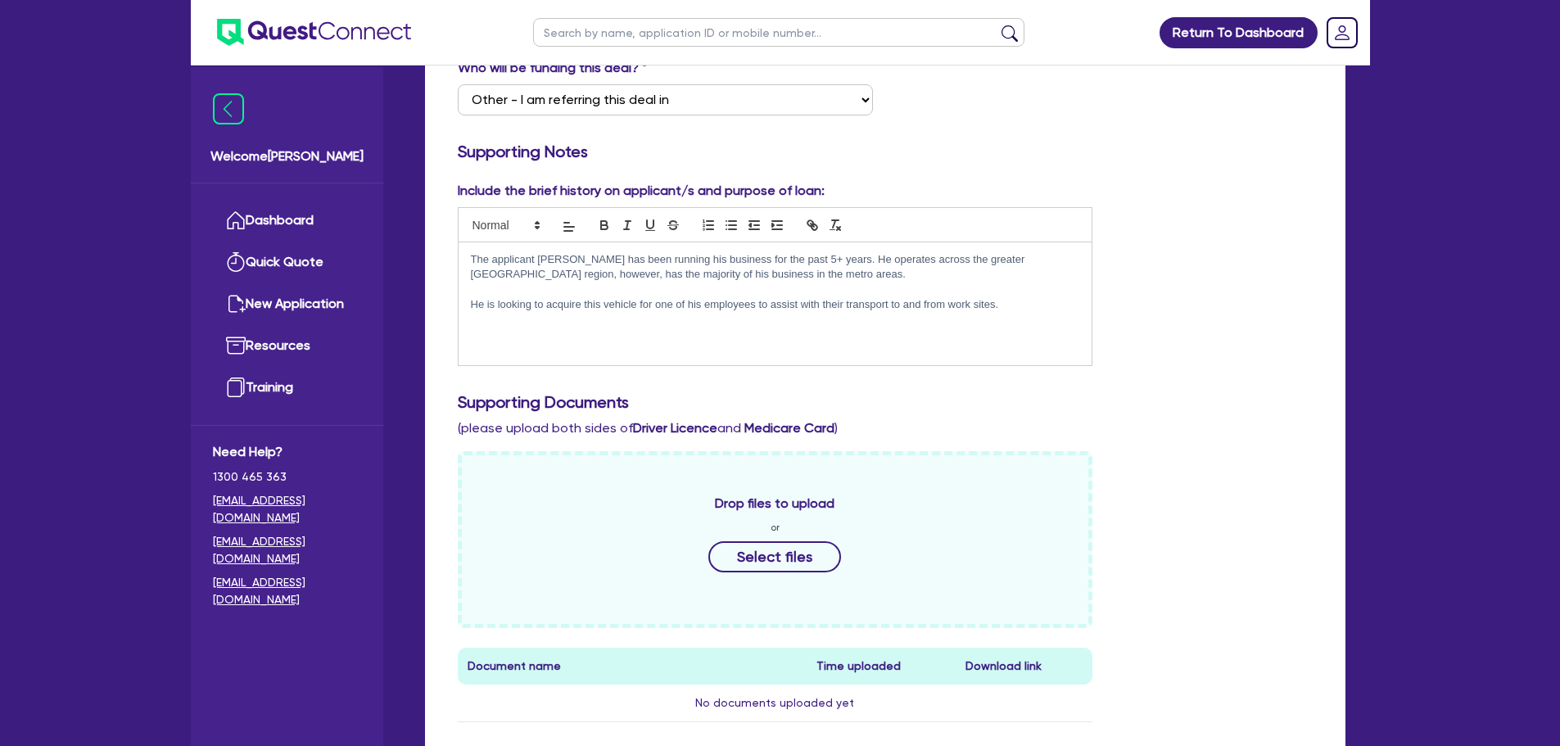
drag, startPoint x: 658, startPoint y: 256, endPoint x: 690, endPoint y: 282, distance: 40.8
click at [658, 254] on p "The applicant [PERSON_NAME] has been running his business for the past 5+ years…" at bounding box center [775, 267] width 609 height 30
click at [910, 244] on div "The applicant [PERSON_NAME] has been running his consulting business for the pa…" at bounding box center [775, 286] width 635 height 159
click at [897, 328] on div "The applicant [PERSON_NAME] has been running his consulting business for the pa…" at bounding box center [775, 303] width 634 height 123
click at [772, 268] on p "The applicant [PERSON_NAME] has been running his consulting business for the pa…" at bounding box center [775, 267] width 609 height 30
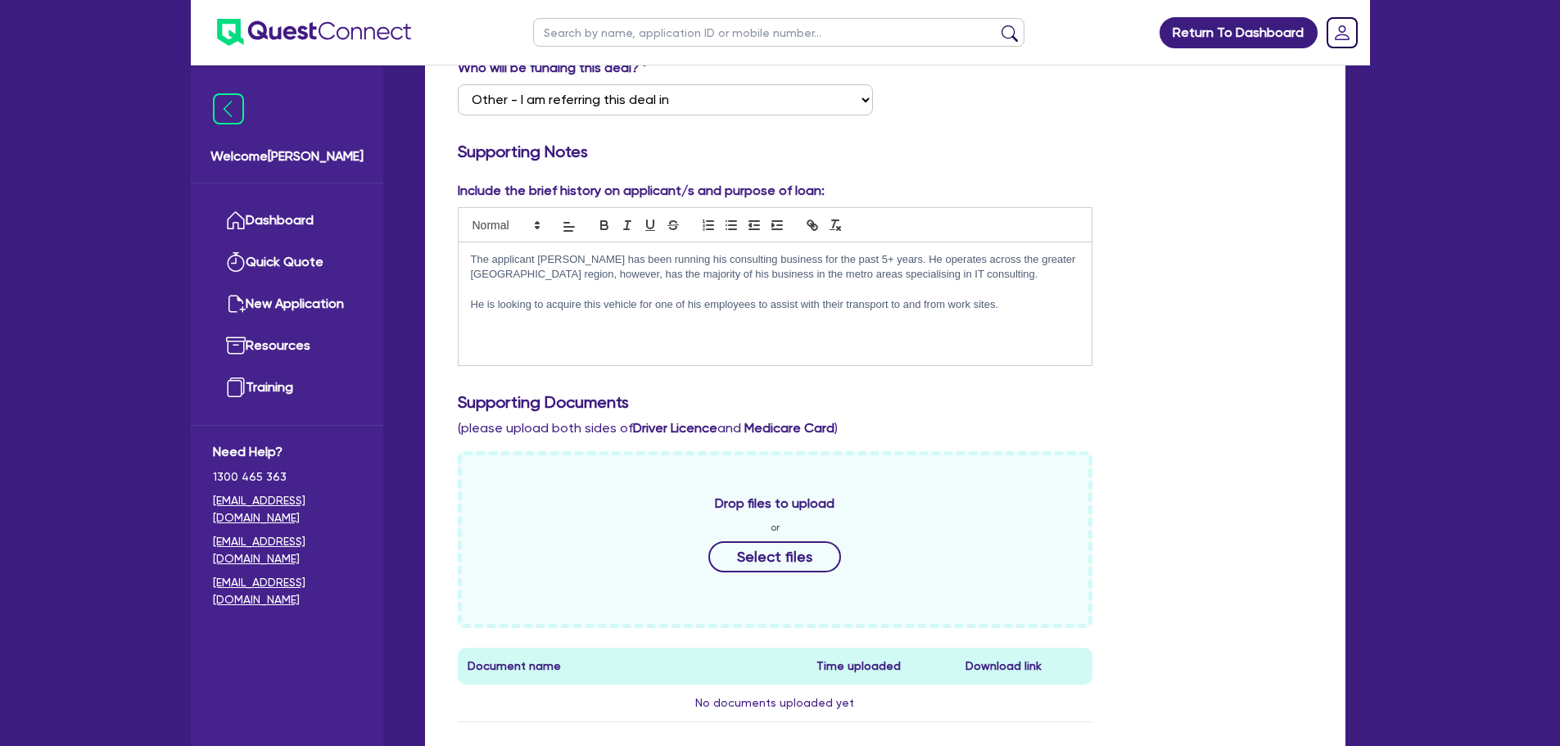
click at [1043, 328] on div "The applicant [PERSON_NAME] has been running his consulting business for the pa…" at bounding box center [775, 303] width 634 height 123
drag, startPoint x: 901, startPoint y: 273, endPoint x: 752, endPoint y: 273, distance: 149.0
click at [752, 273] on p "The applicant [PERSON_NAME] has been running his consulting business for the pa…" at bounding box center [775, 267] width 609 height 30
click at [1041, 305] on p "He is looking to acquire this vehicle for one of his employees to assist with t…" at bounding box center [775, 304] width 609 height 15
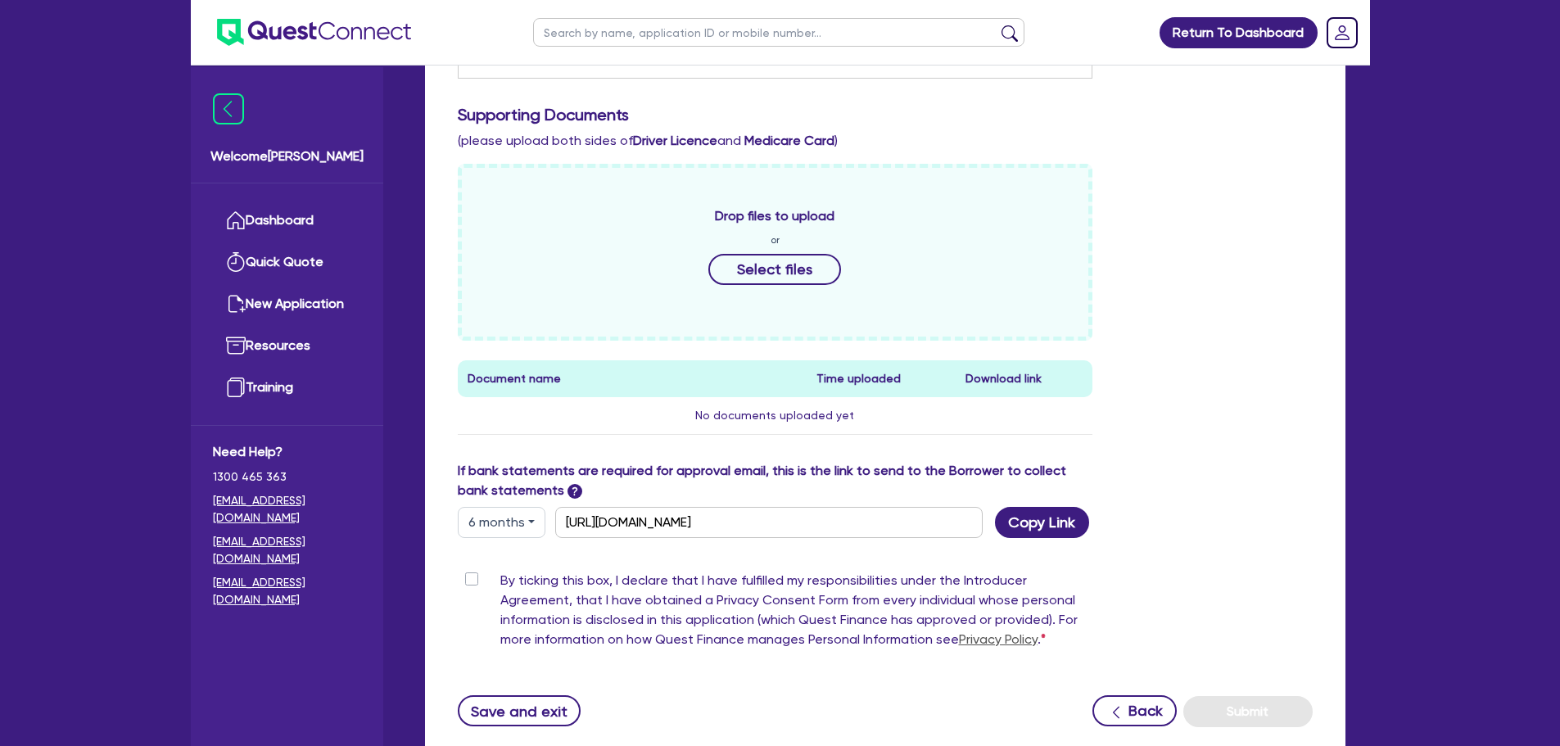
scroll to position [729, 0]
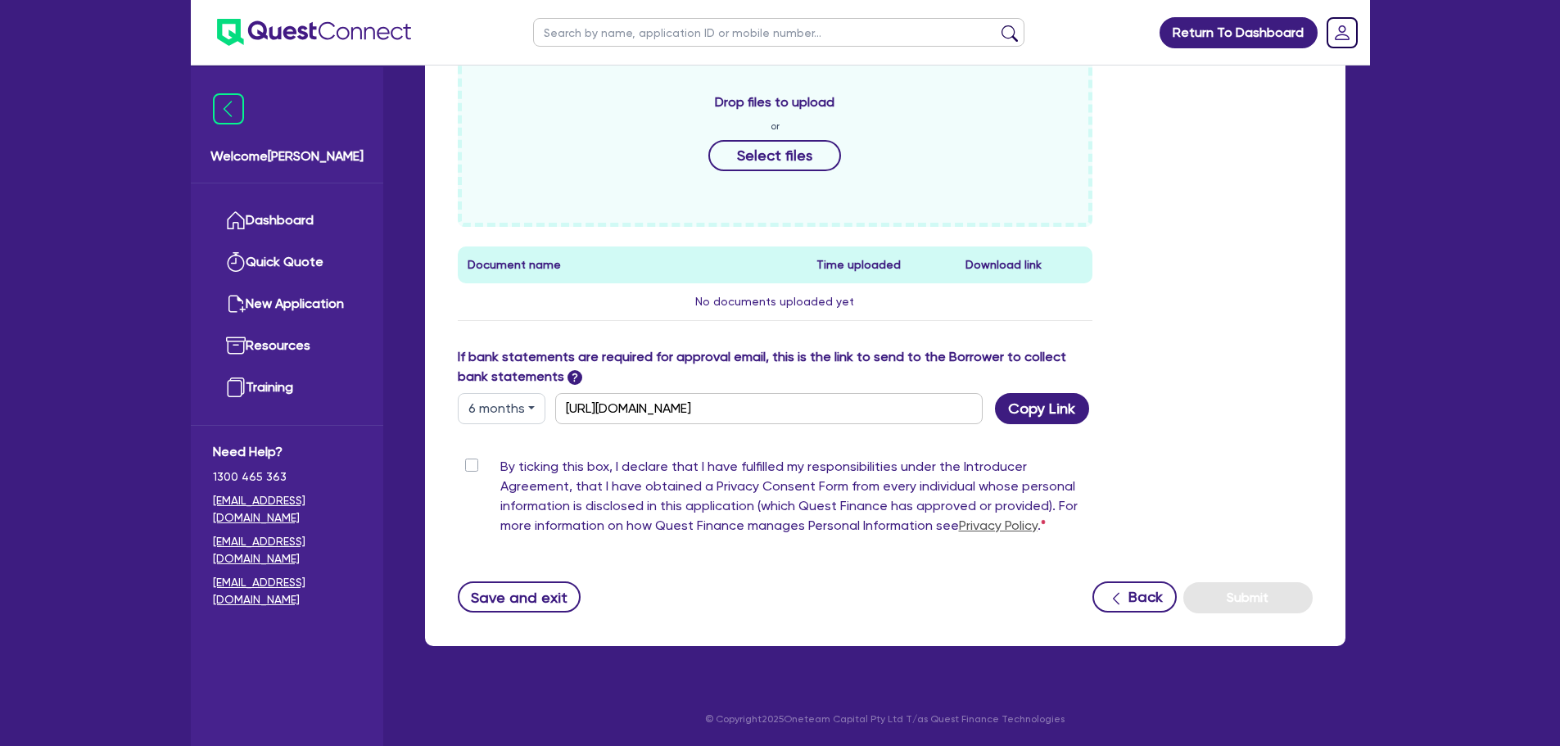
click at [500, 472] on label "By ticking this box, I declare that I have fulfilled my responsibilities under …" at bounding box center [796, 499] width 593 height 85
click at [471, 472] on input "By ticking this box, I declare that I have fulfilled my responsibilities under …" at bounding box center [464, 465] width 13 height 16
checkbox input "true"
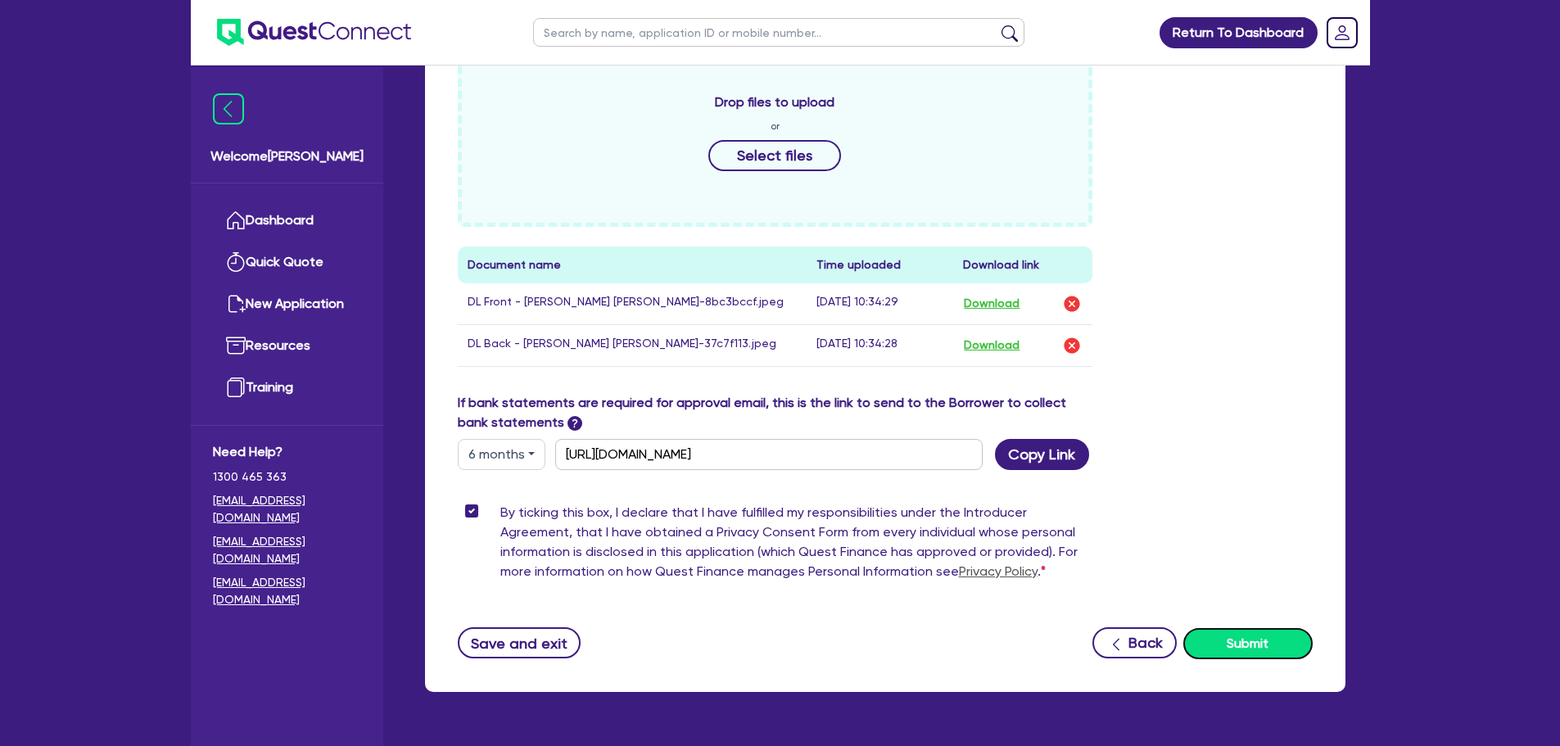
click at [1264, 639] on button "Submit" at bounding box center [1247, 643] width 129 height 31
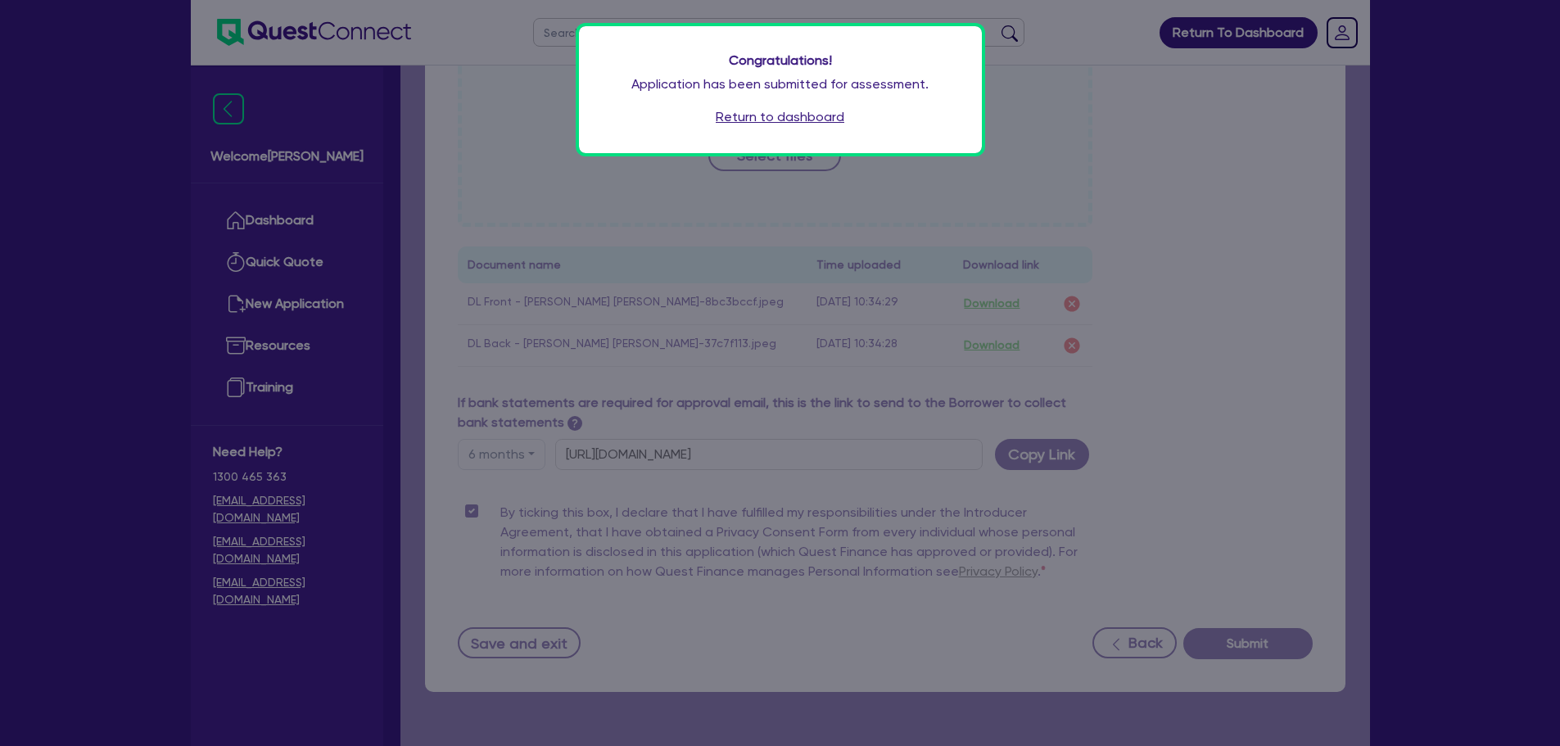
click at [833, 118] on link "Return to dashboard" at bounding box center [780, 117] width 129 height 20
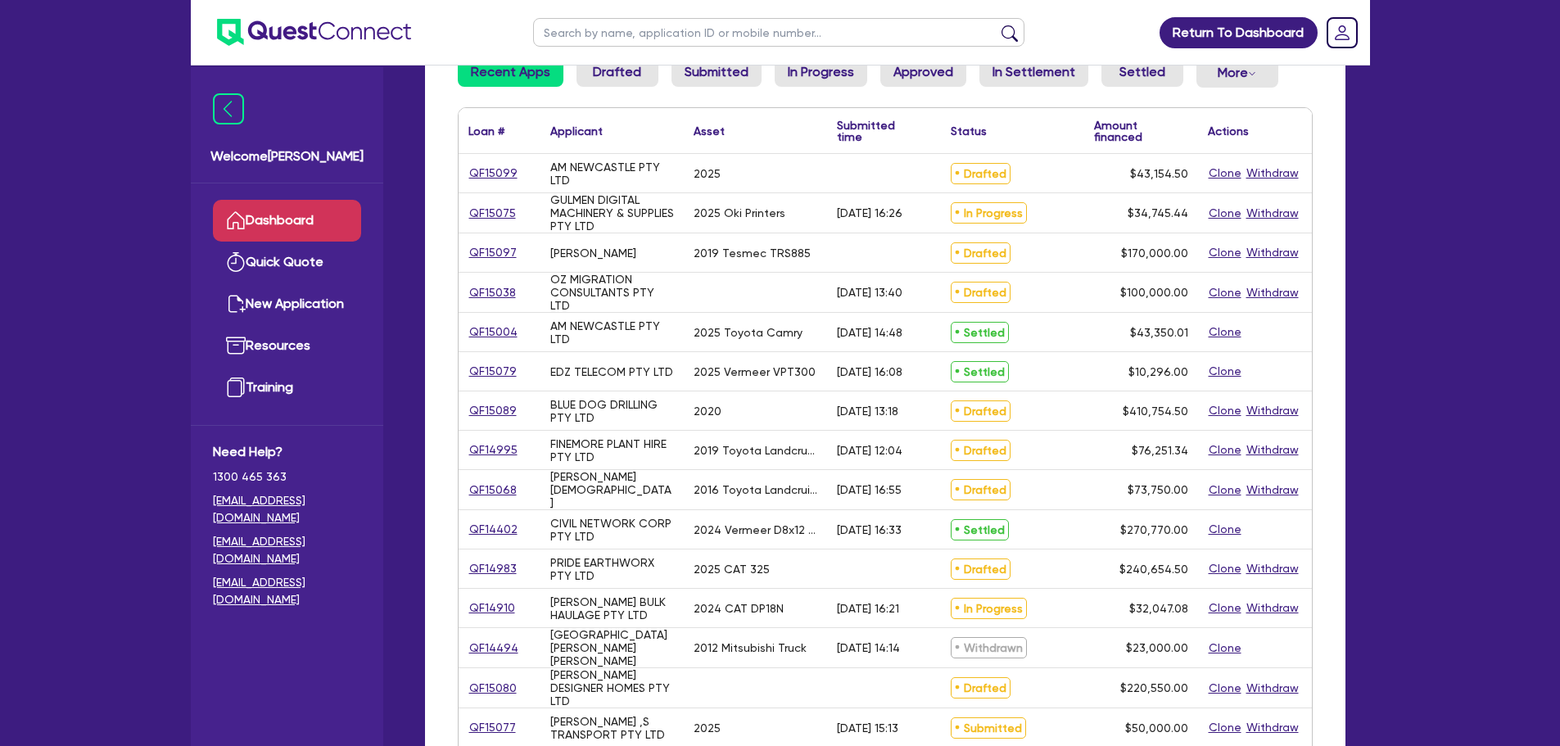
scroll to position [327, 0]
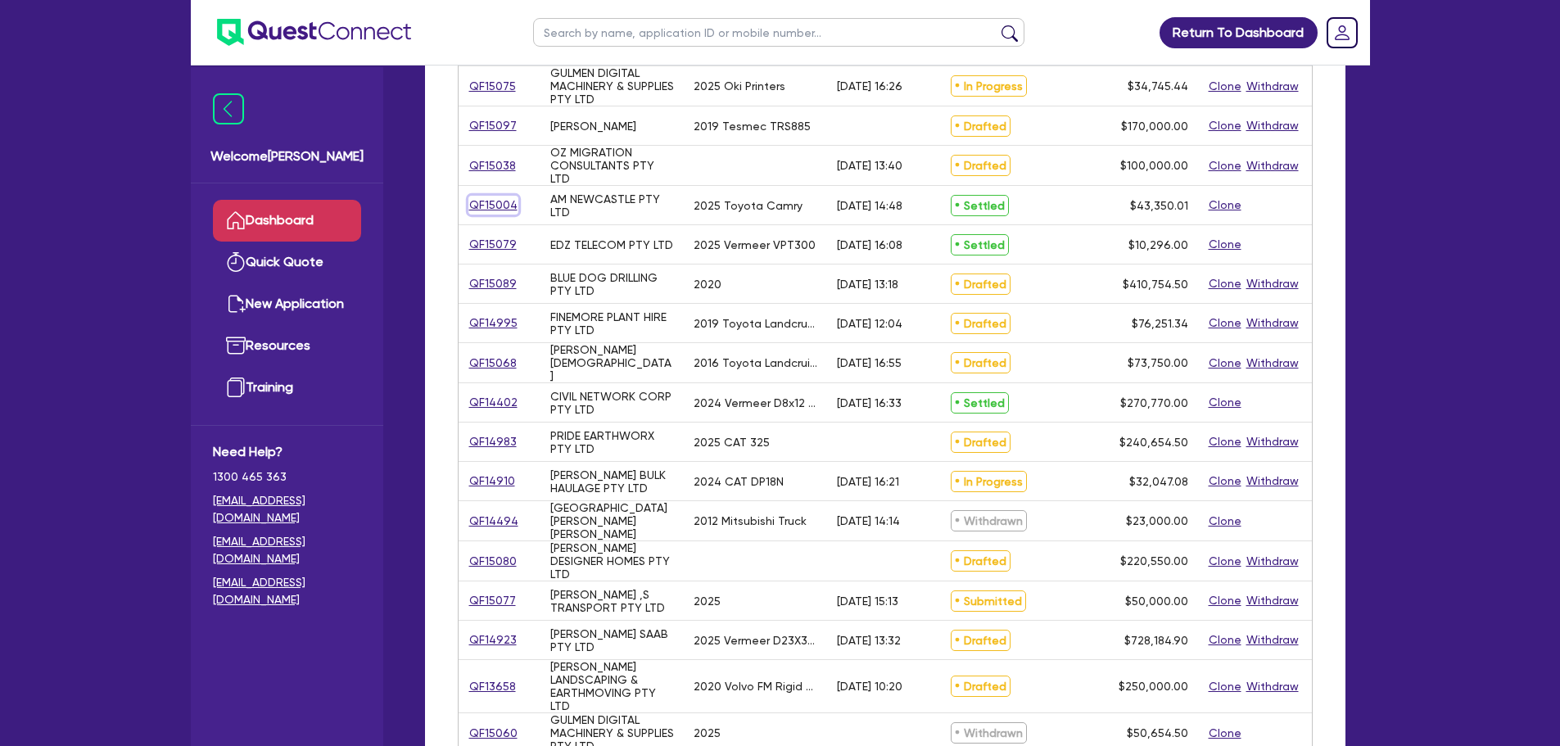
click at [499, 205] on link "QF15004" at bounding box center [493, 205] width 50 height 19
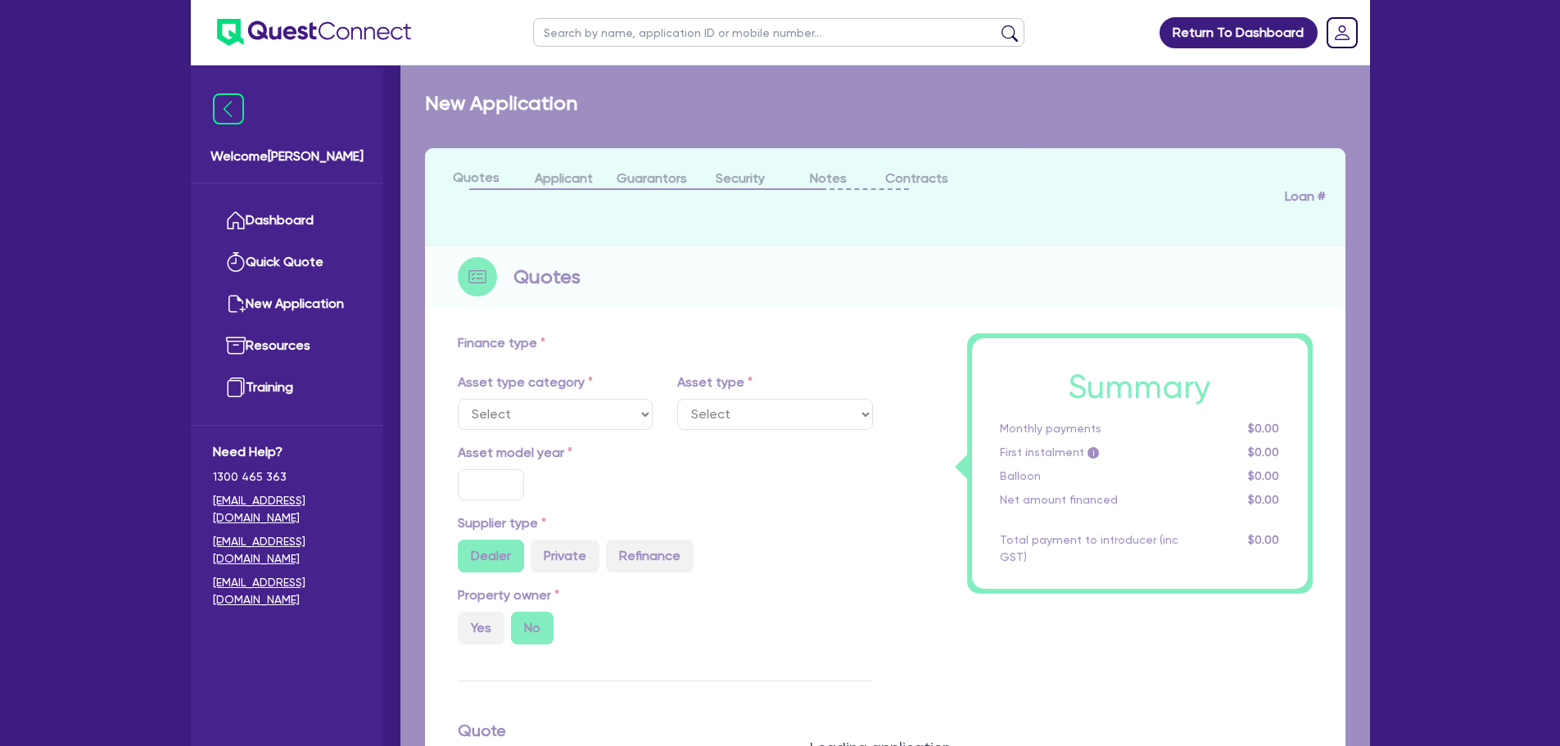
select select "CARS_AND_LIGHT_TRUCKS"
type input "2025"
radio input "true"
type input "42,500"
type input "2.98"
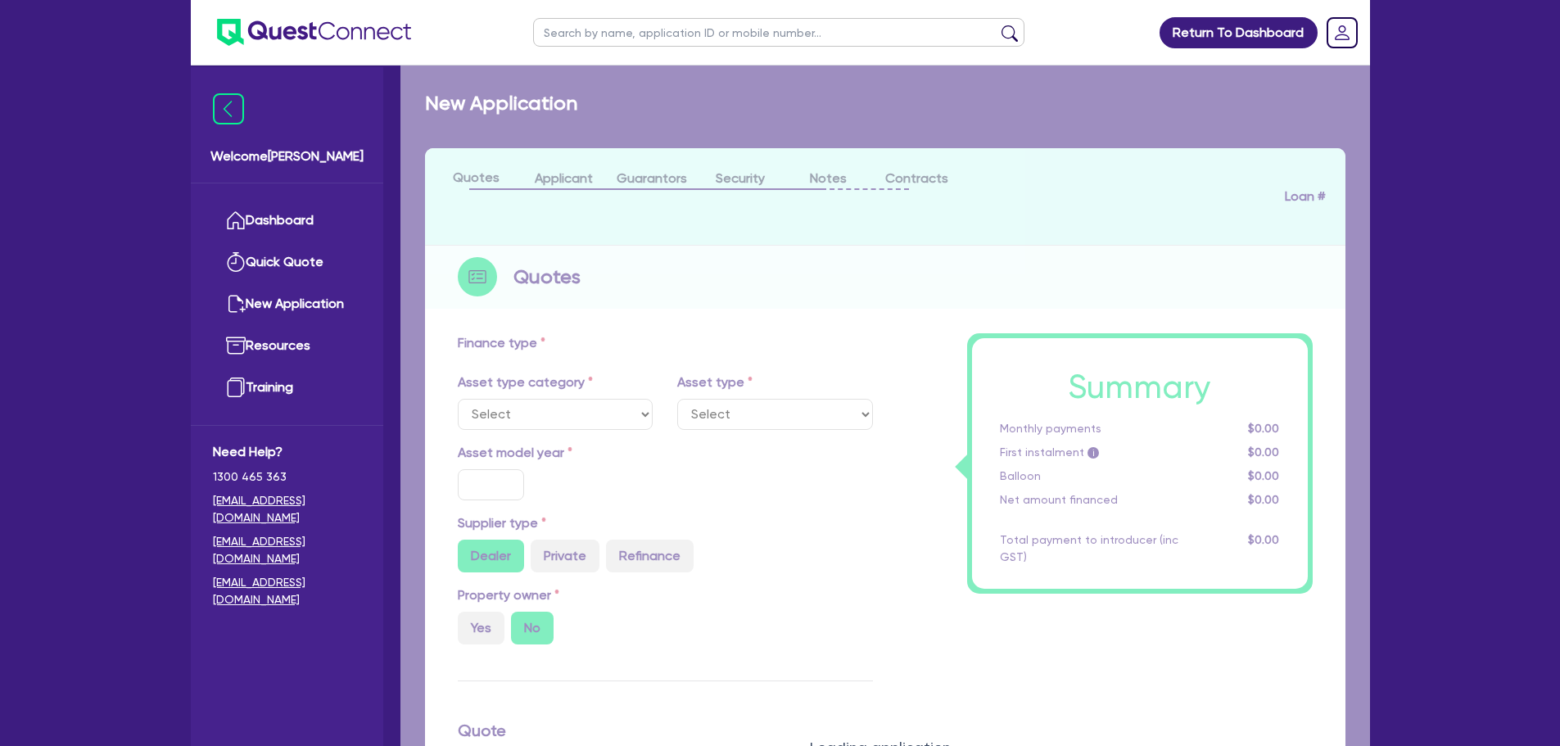
type input "1,290"
type input "6.5"
type input "454.55"
type input "318.18"
select select "PASSENGER_VEHICLES"
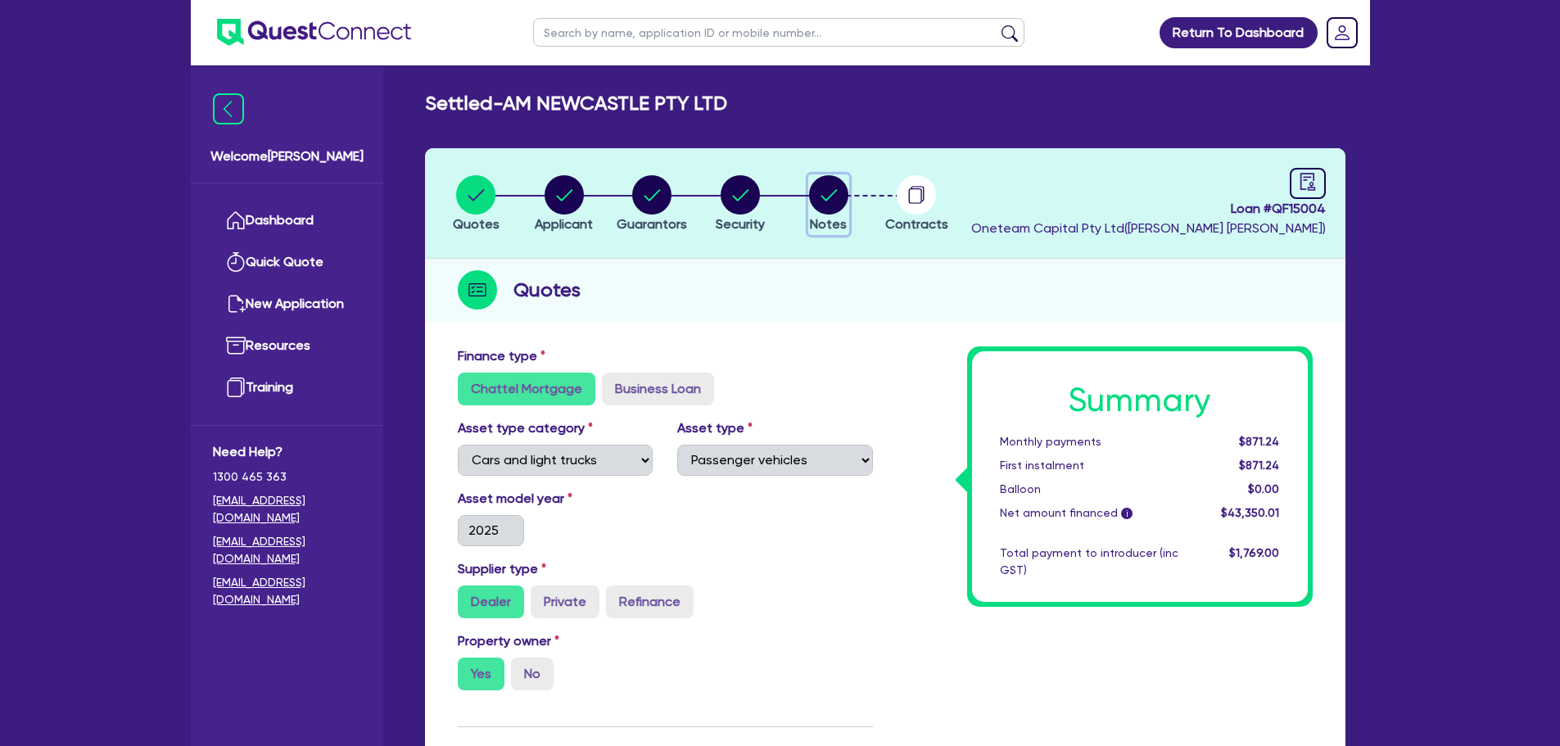
click at [829, 201] on circle "button" at bounding box center [828, 194] width 39 height 39
select select "Other"
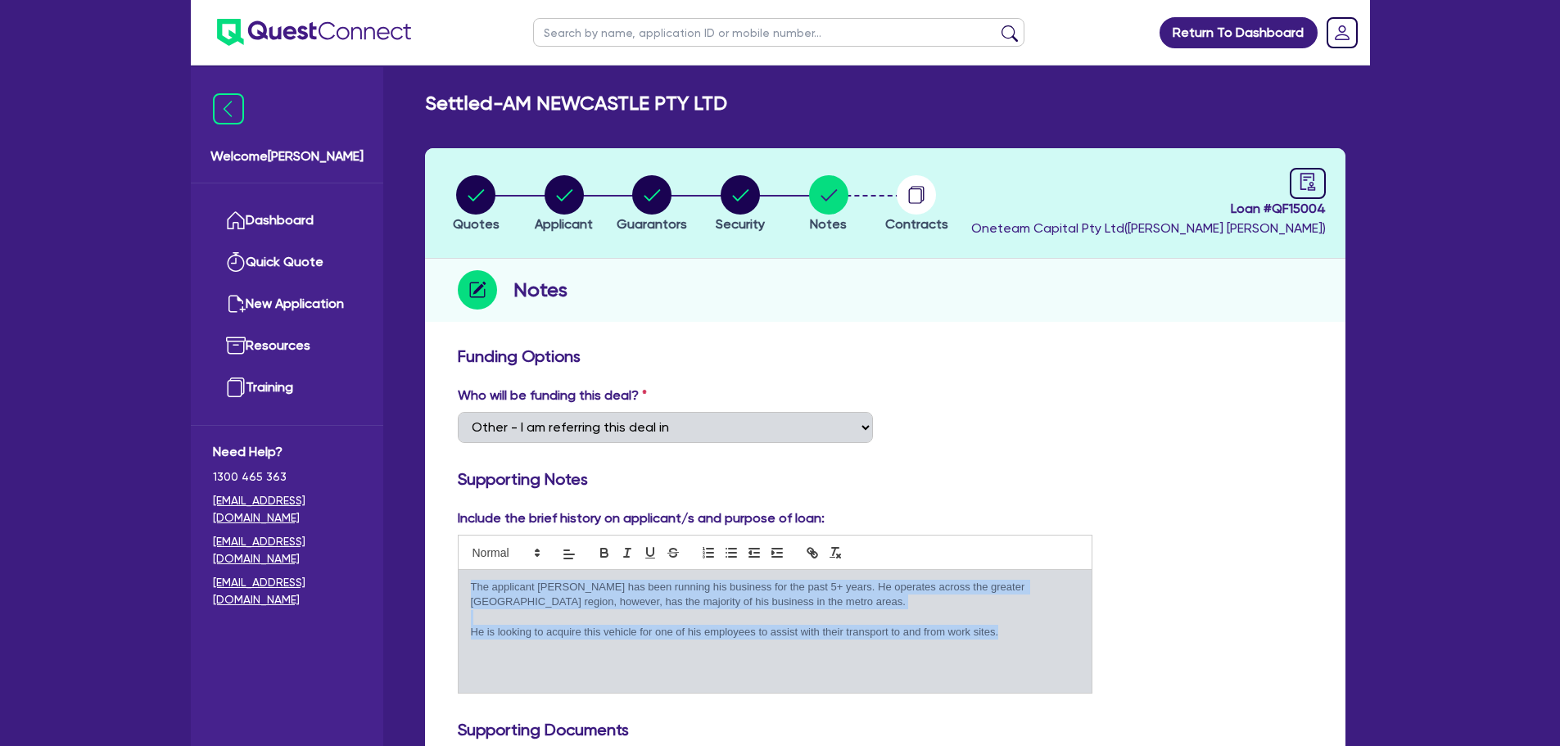
drag, startPoint x: 1016, startPoint y: 632, endPoint x: 445, endPoint y: 589, distance: 572.3
click at [445, 589] on div "Include the brief history on applicant/s and purpose of loan: The applicant Aki…" at bounding box center [775, 600] width 660 height 185
copy div "The applicant Akif has been running his business for the past 5+ years. He oper…"
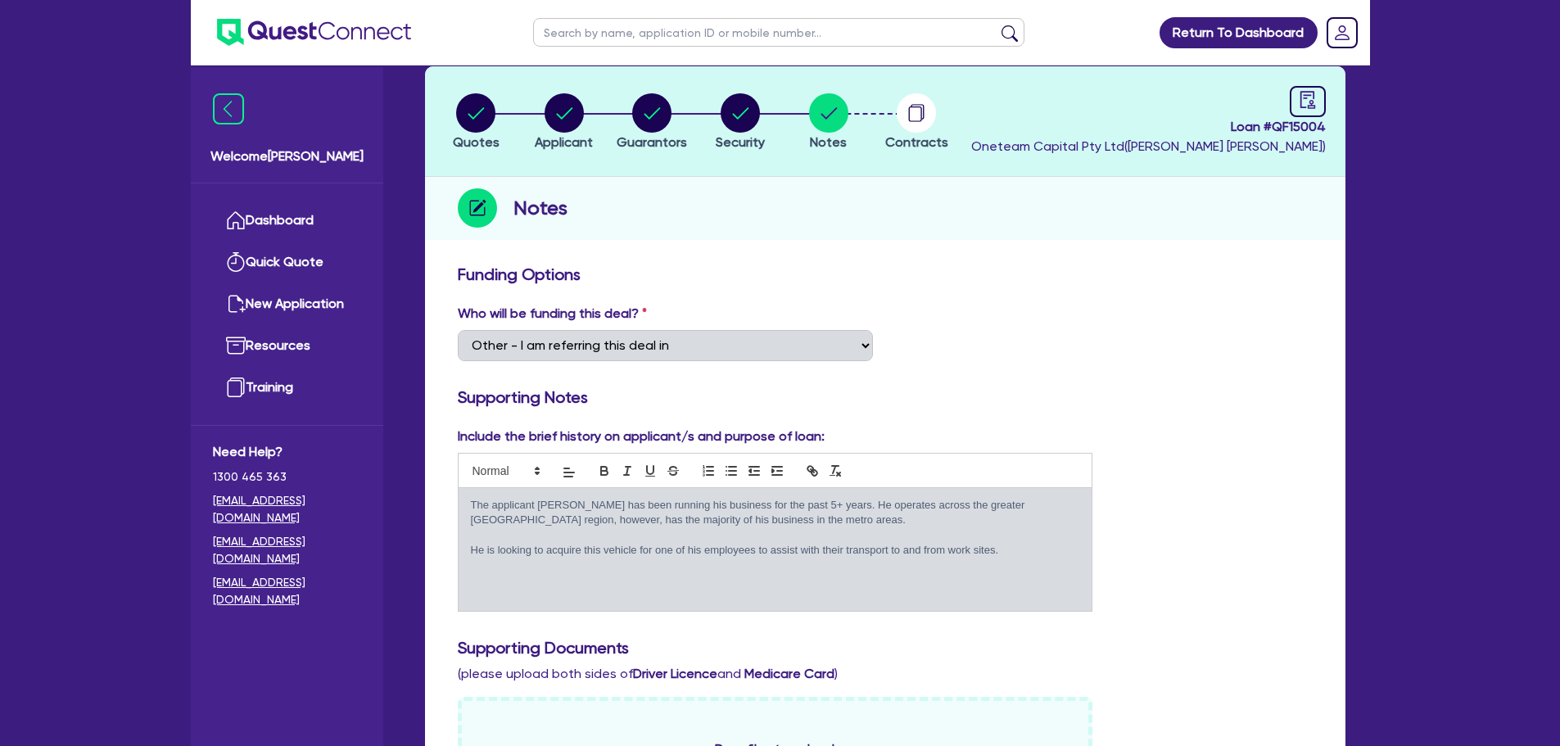
click at [1147, 396] on h3 "Supporting Notes" at bounding box center [885, 397] width 855 height 20
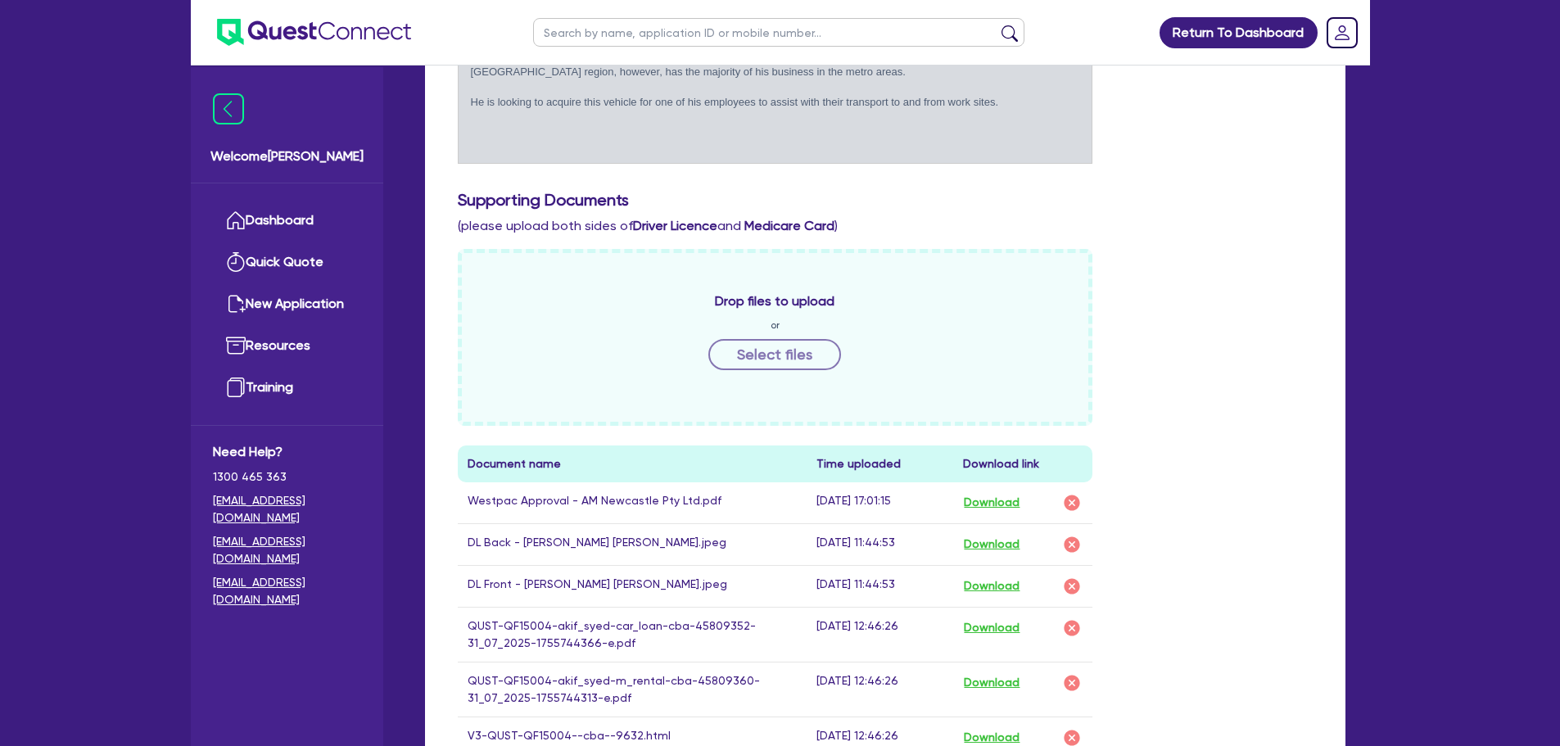
scroll to position [819, 0]
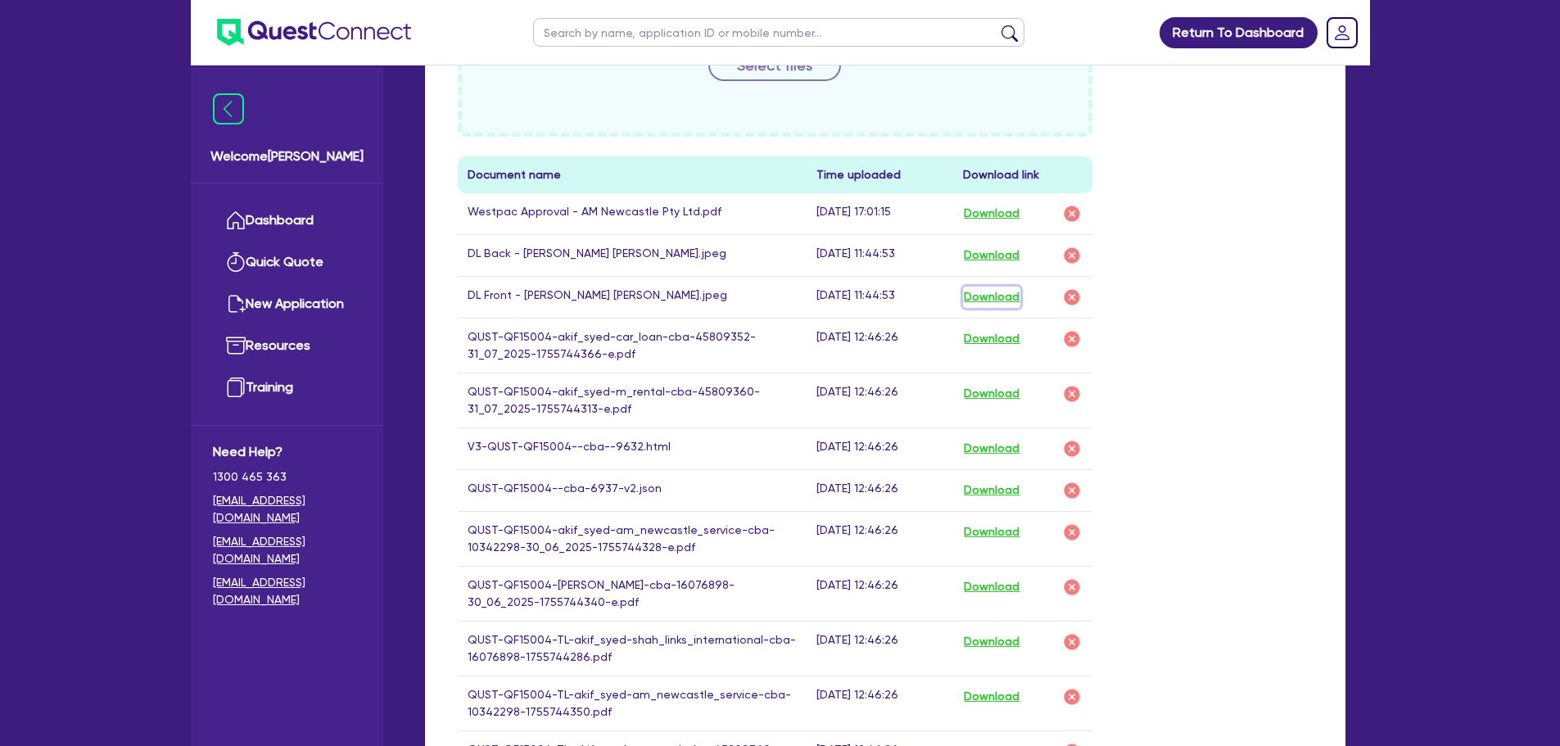
click at [981, 288] on button "Download" at bounding box center [991, 297] width 57 height 21
click at [996, 260] on button "Download" at bounding box center [991, 255] width 57 height 21
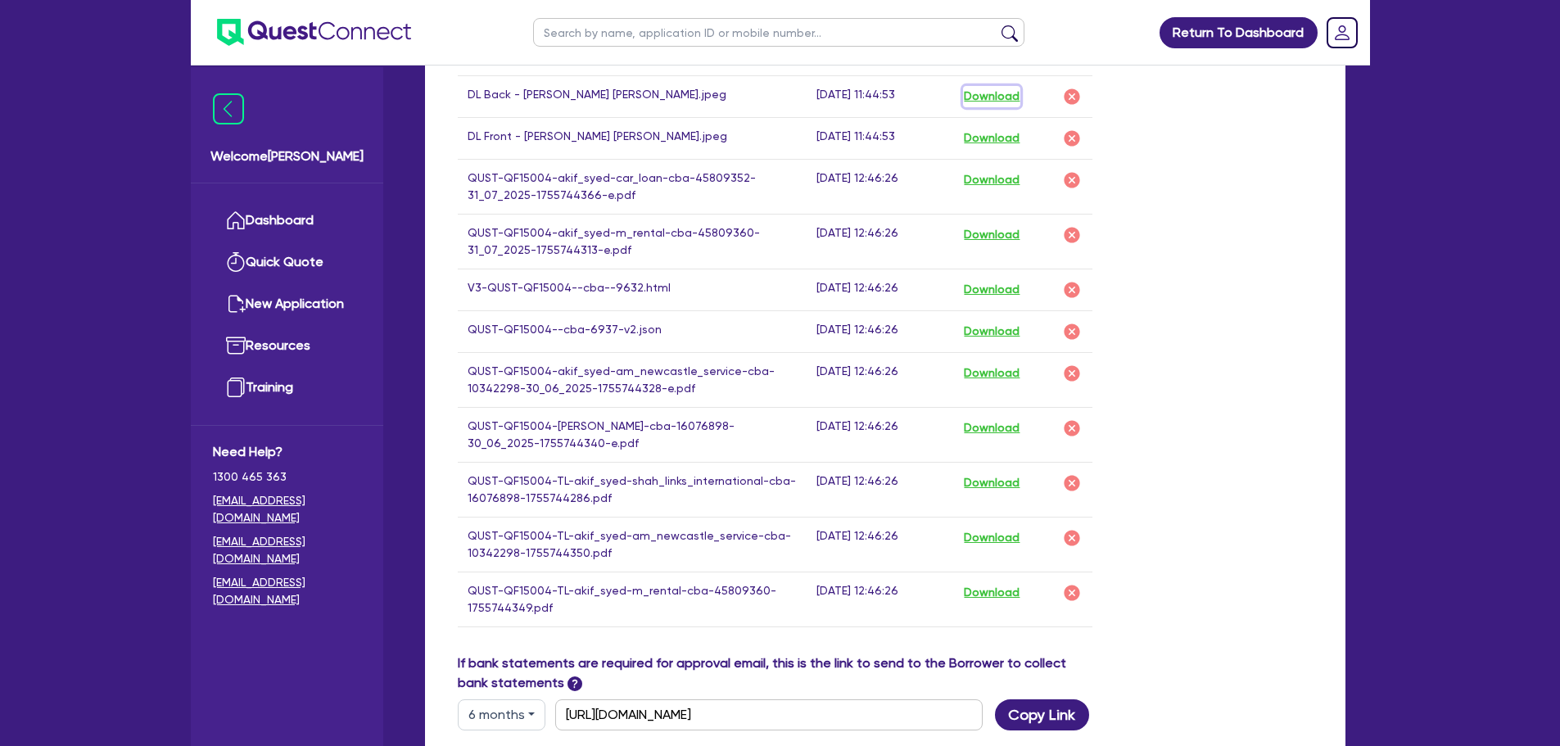
scroll to position [901, 0]
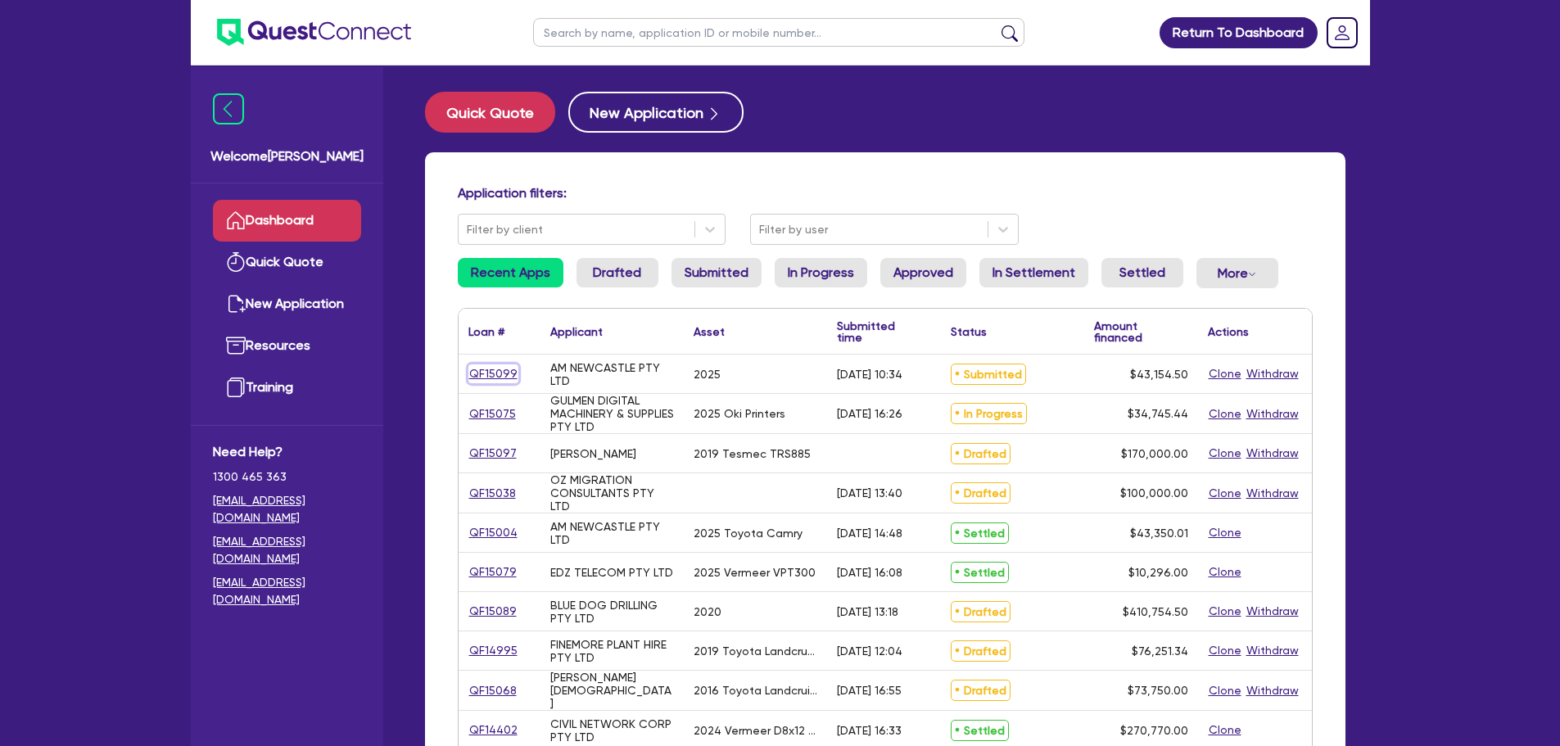
click at [480, 372] on link "QF15099" at bounding box center [493, 373] width 50 height 19
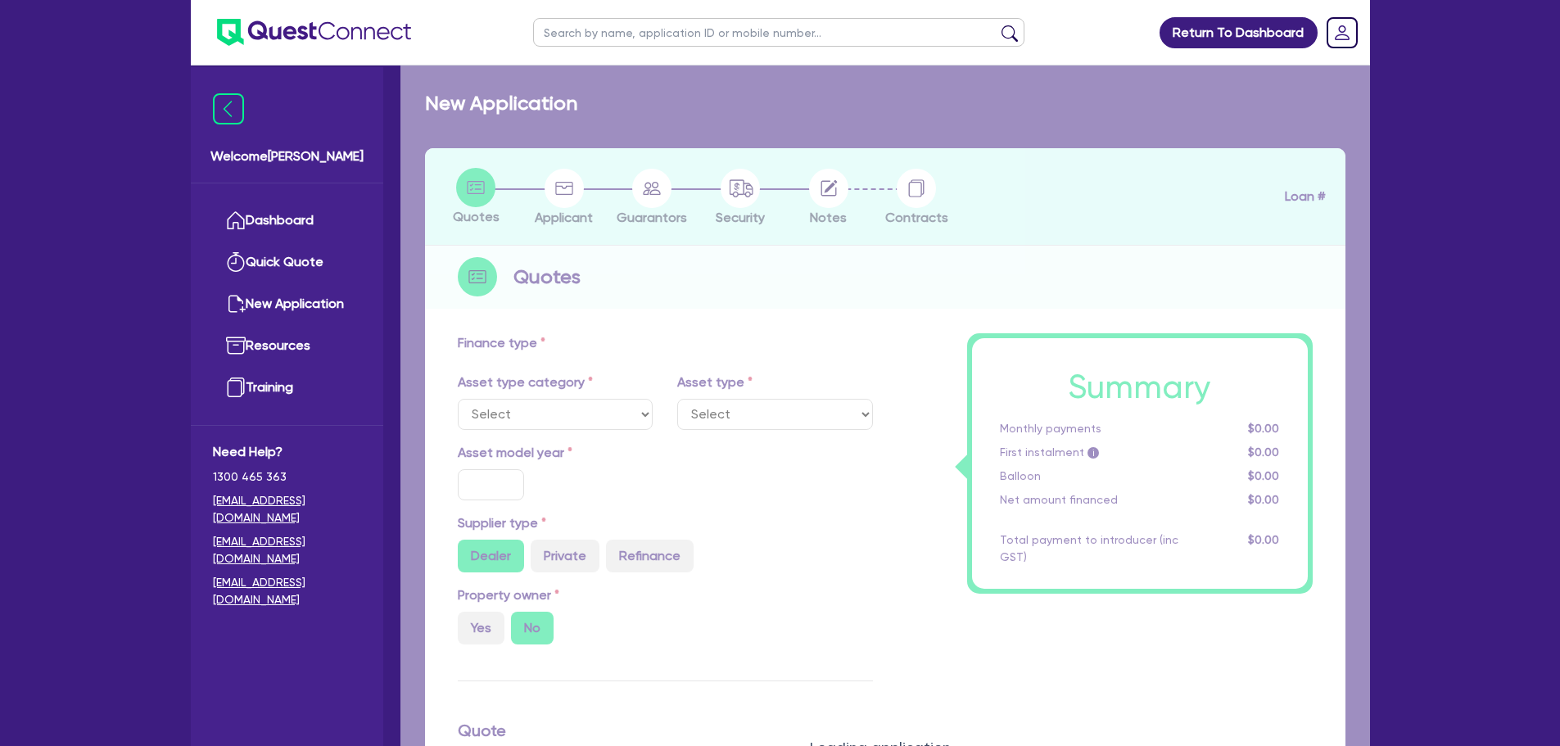
select select "CARS_AND_LIGHT_TRUCKS"
type input "2025"
radio input "true"
type input "42,500"
type input "3"
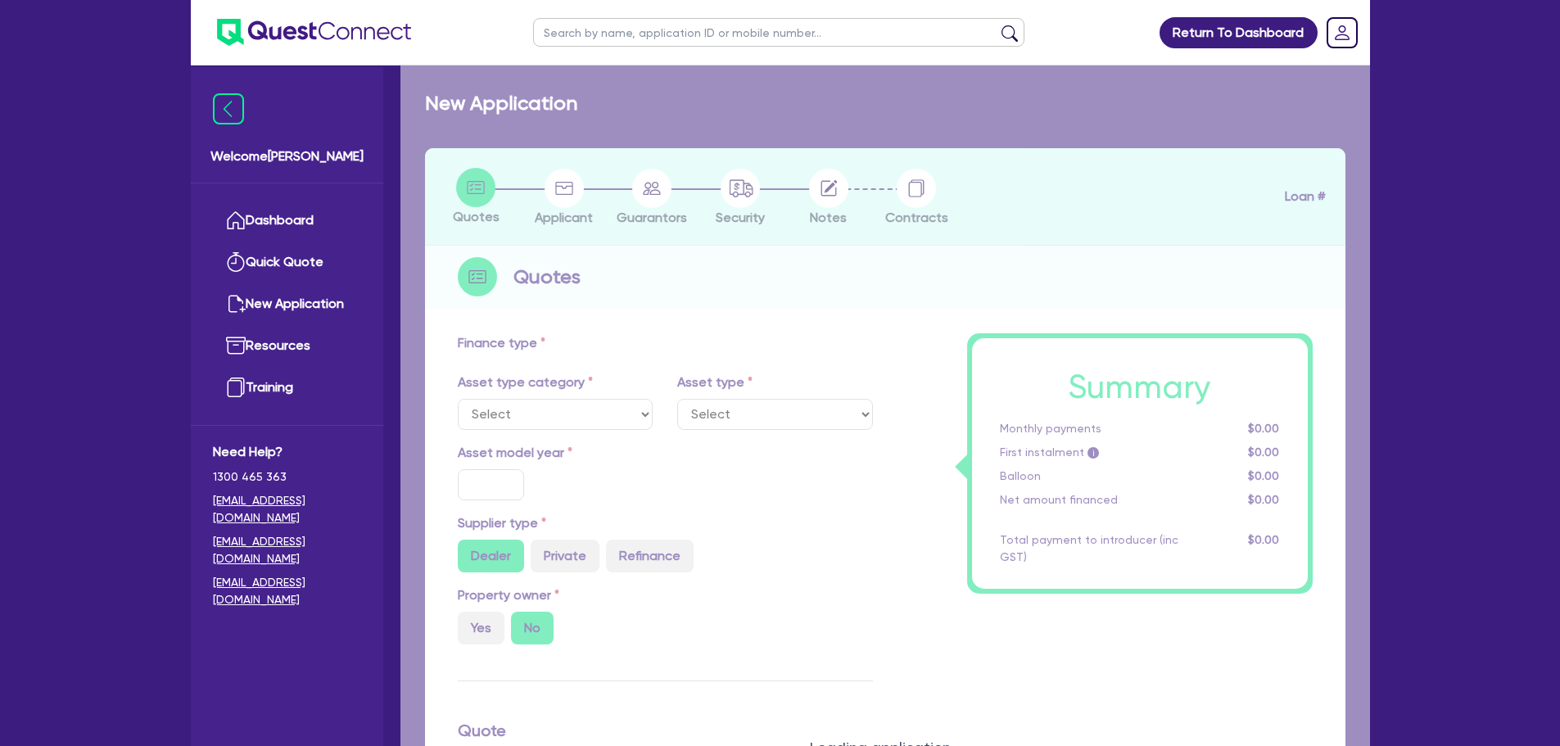
type input "1,294.64"
type input "6.5"
type input "318.18"
select select "PASSENGER_VEHICLES"
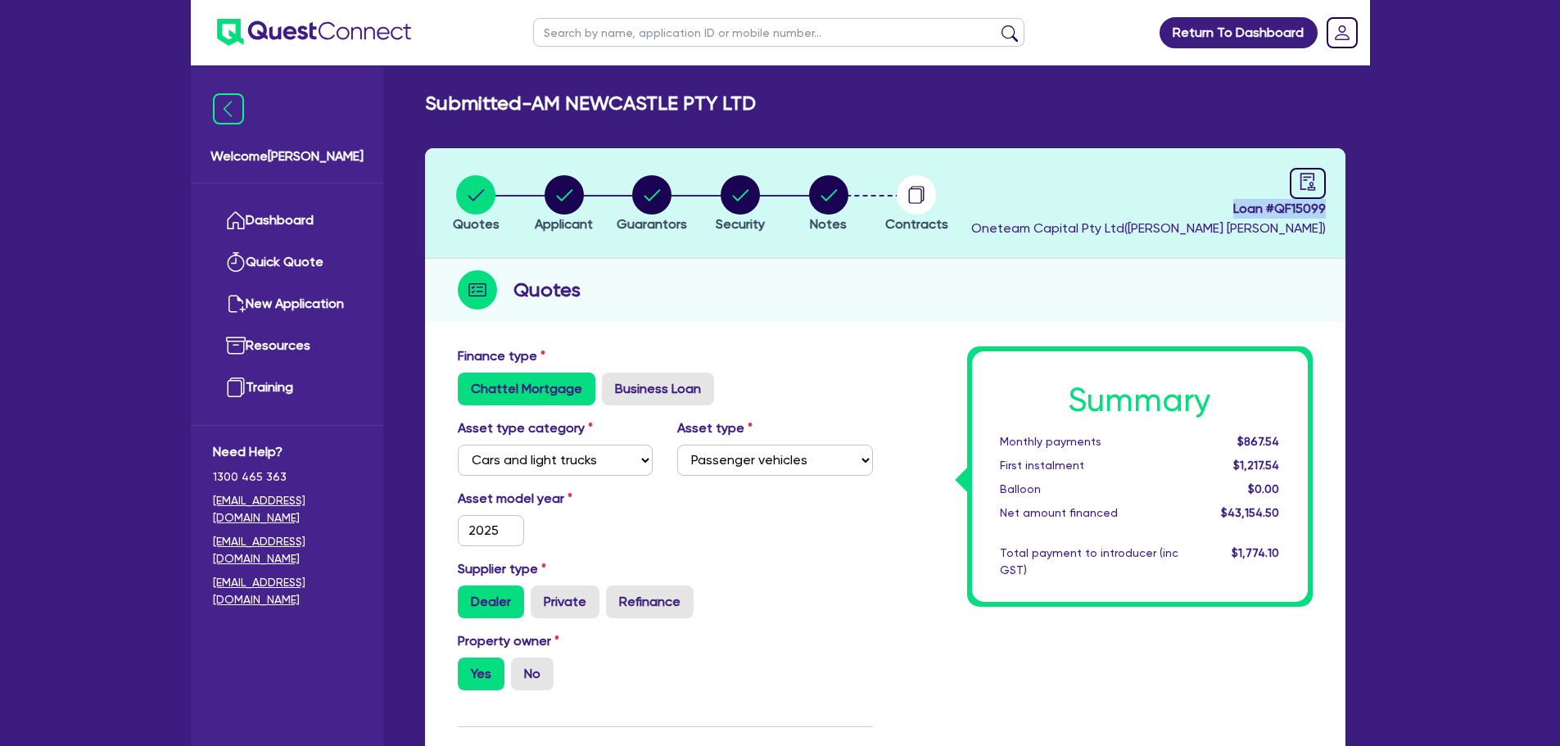
drag, startPoint x: 1228, startPoint y: 210, endPoint x: 1325, endPoint y: 216, distance: 96.8
click at [1325, 216] on span "Loan # QF15099" at bounding box center [1148, 209] width 355 height 20
click at [1018, 364] on div "Summary Monthly payments $867.54 First instalment $1,217.54 Balloon $0.00 Net a…" at bounding box center [1140, 476] width 336 height 251
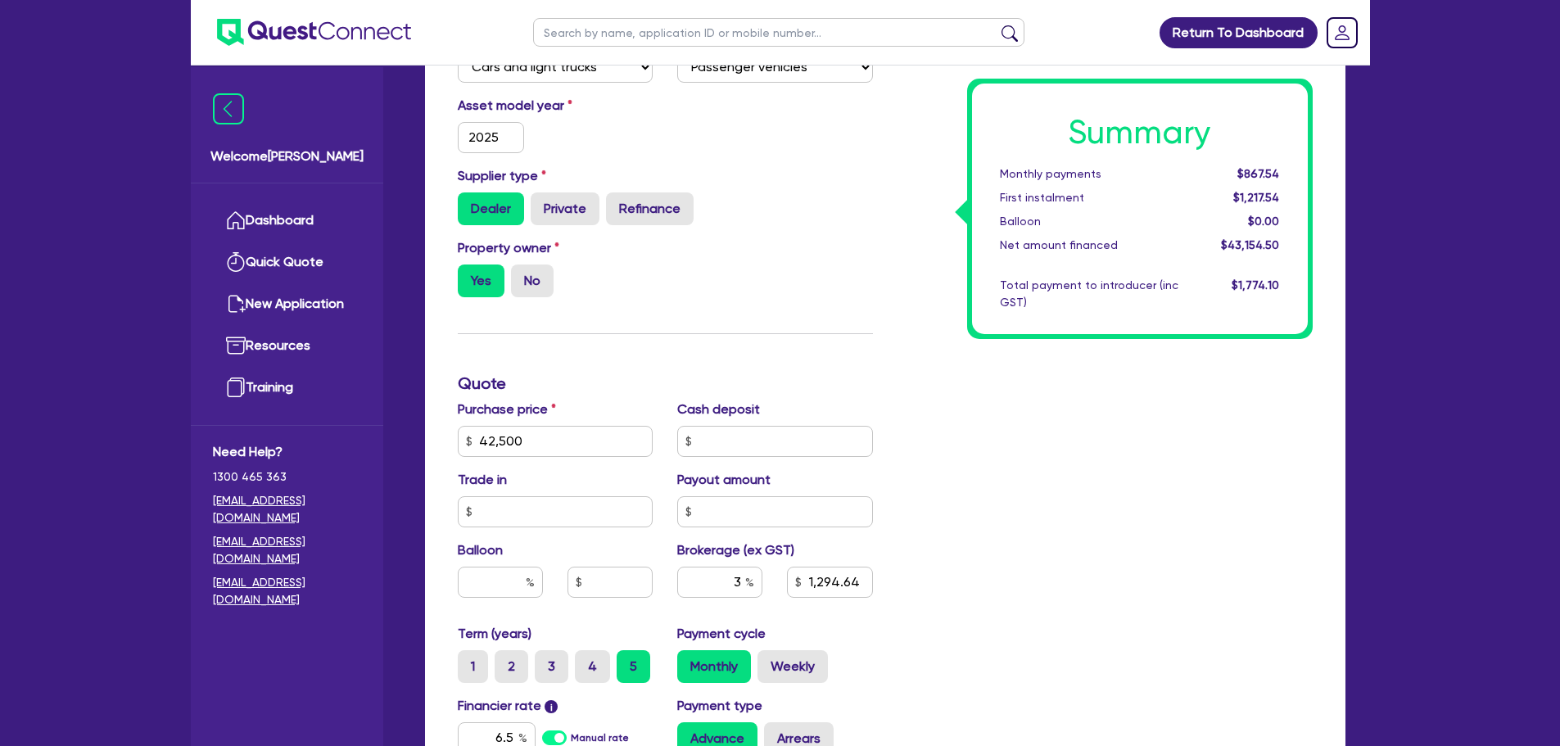
scroll to position [409, 0]
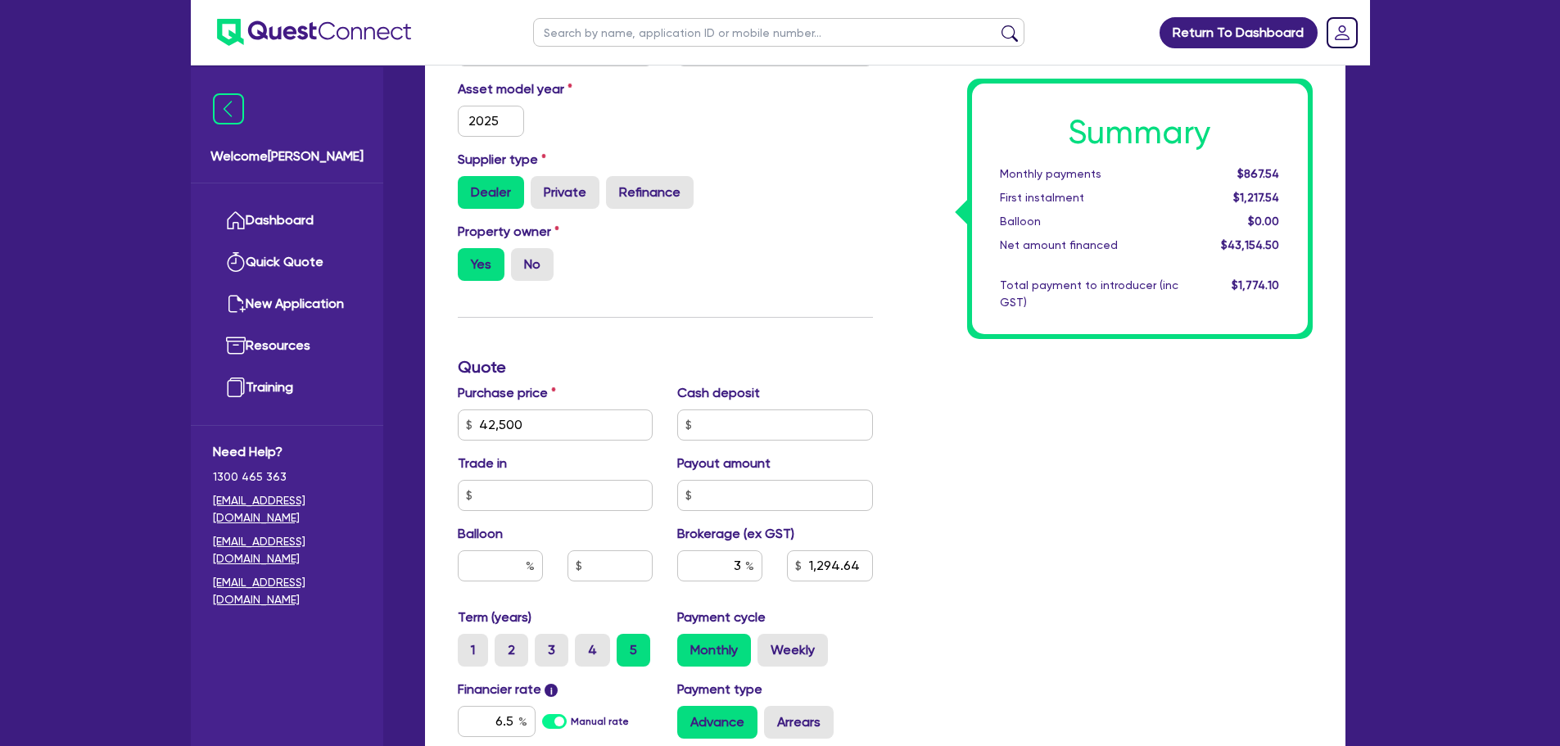
click at [860, 224] on div "Property owner Yes No" at bounding box center [665, 258] width 440 height 72
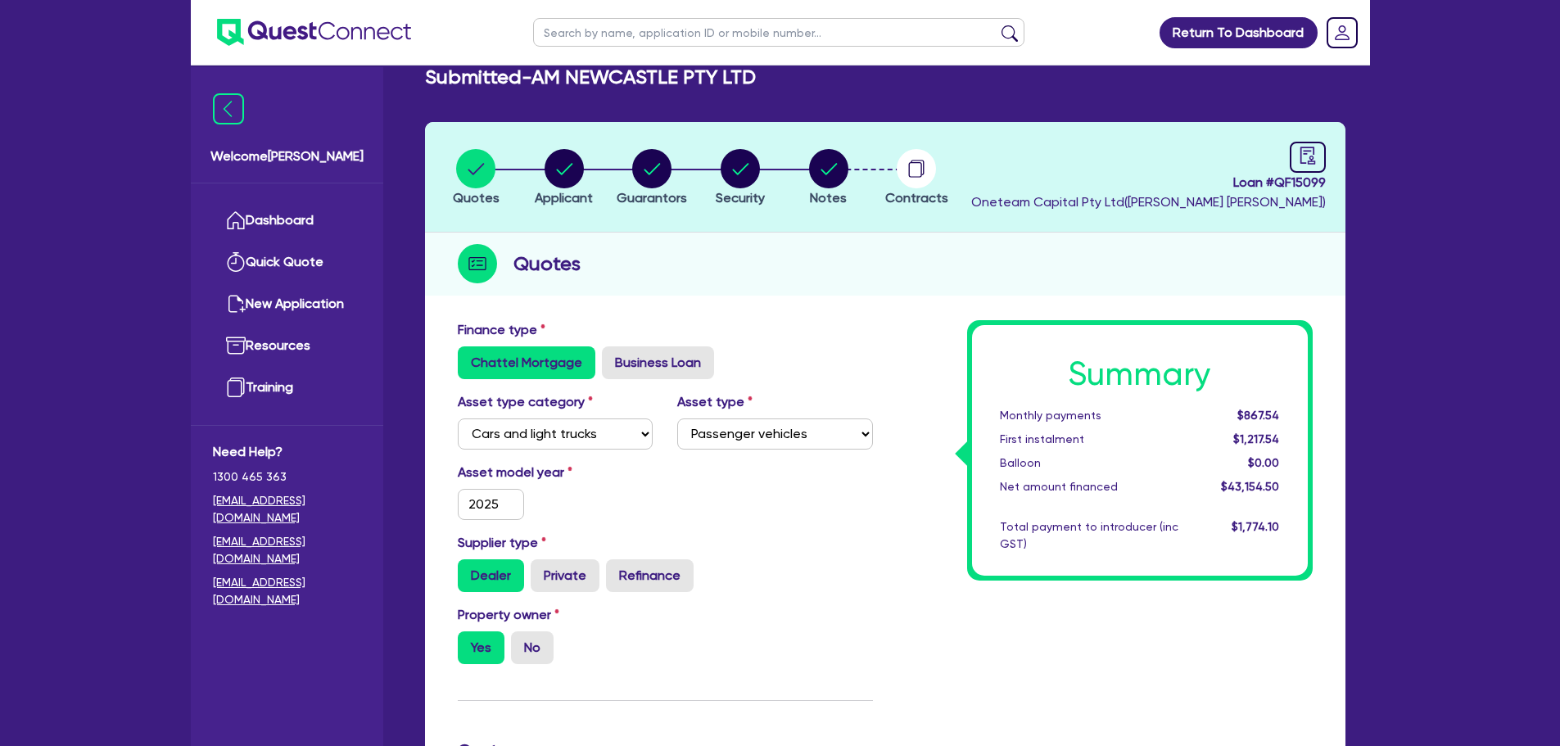
scroll to position [0, 0]
